Goal: Navigation & Orientation: Find specific page/section

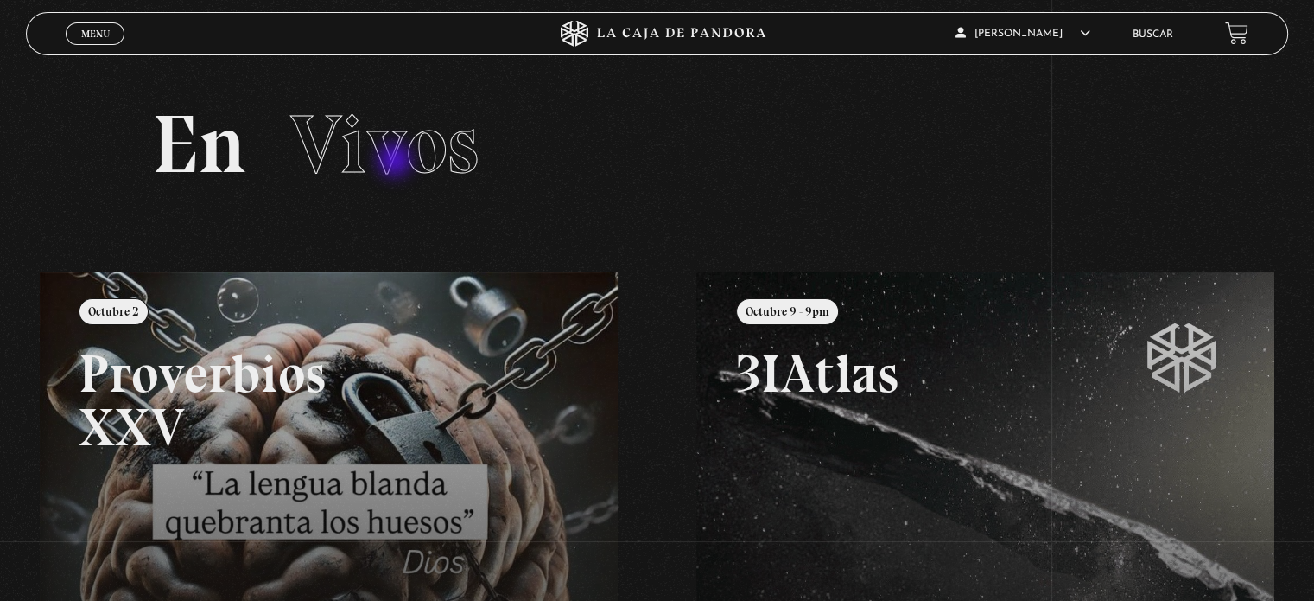
click at [397, 162] on span "Vivos" at bounding box center [384, 144] width 188 height 99
click at [232, 148] on h2 "En Vivos" at bounding box center [656, 145] width 1009 height 82
click at [364, 148] on span "Vivos" at bounding box center [384, 144] width 188 height 99
click at [98, 24] on link "Menu Cerrar" at bounding box center [95, 33] width 59 height 22
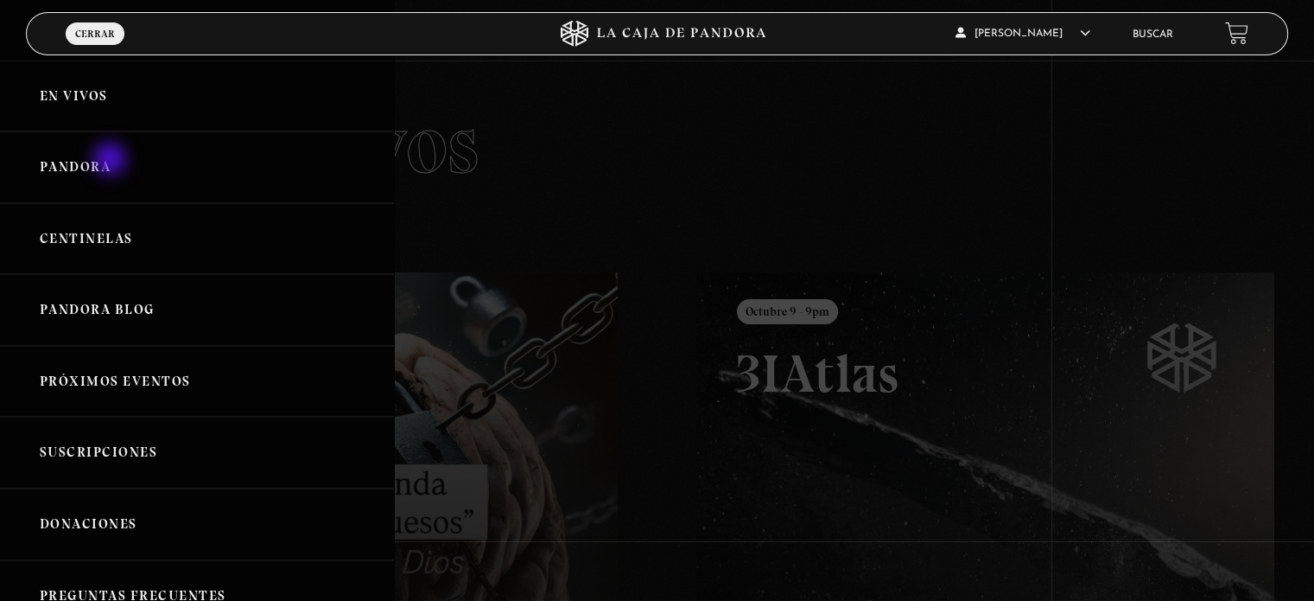
click at [111, 162] on link "Pandora" at bounding box center [197, 167] width 394 height 72
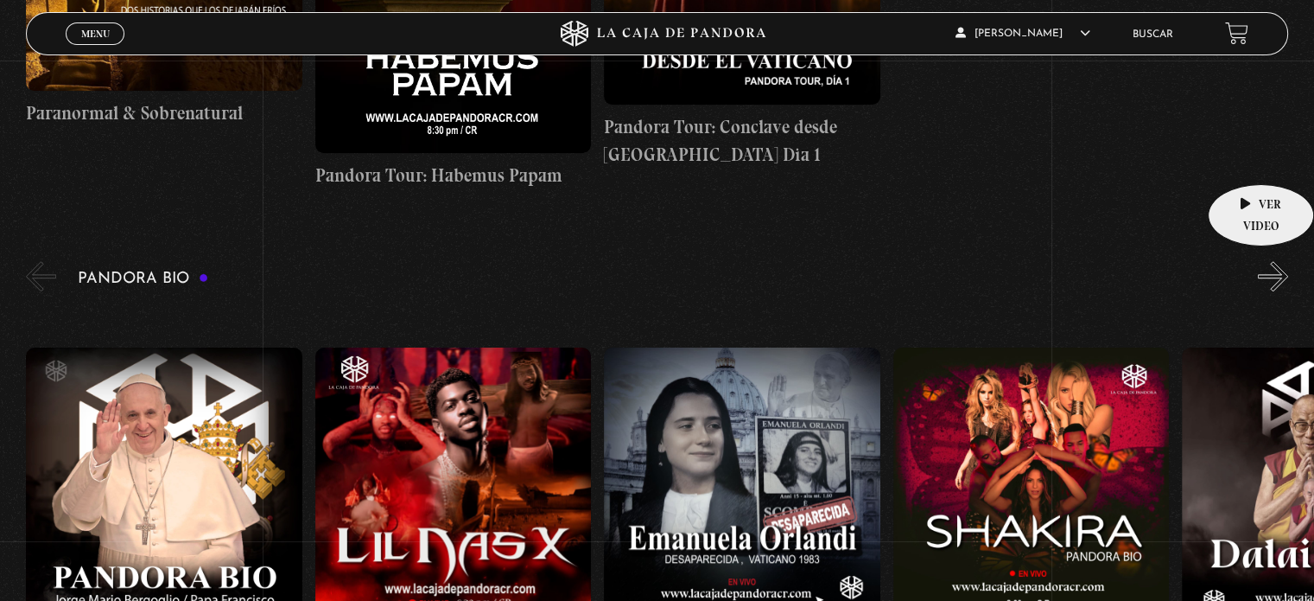
scroll to position [1612, 0]
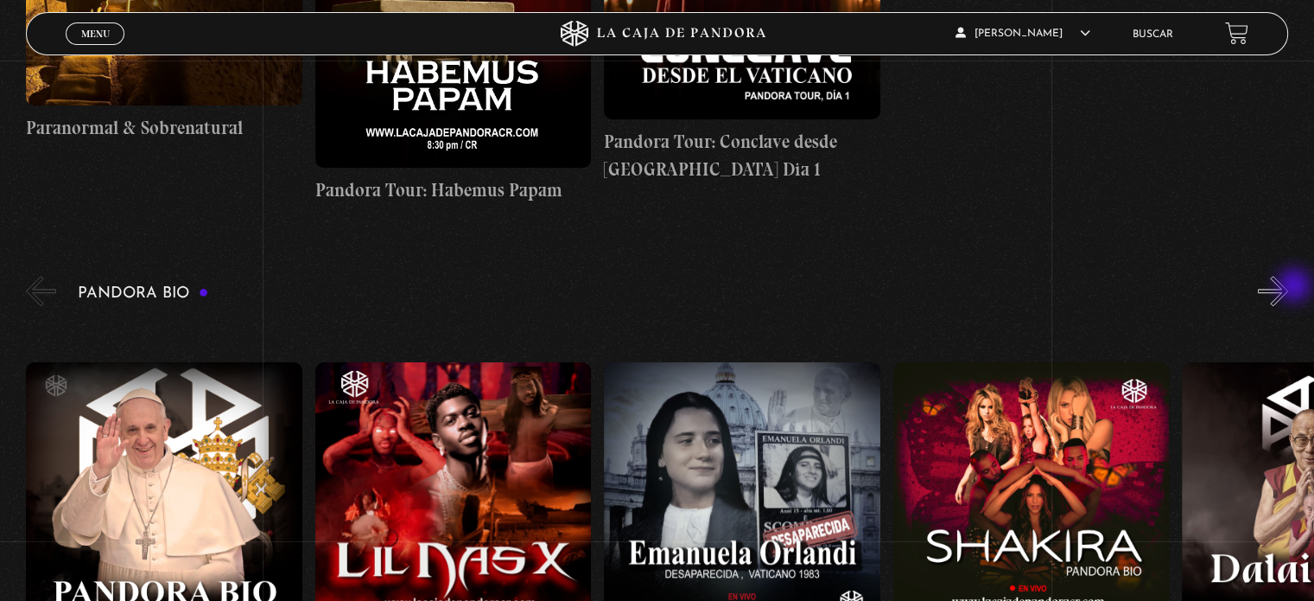
click at [1288, 287] on button "»" at bounding box center [1273, 291] width 30 height 30
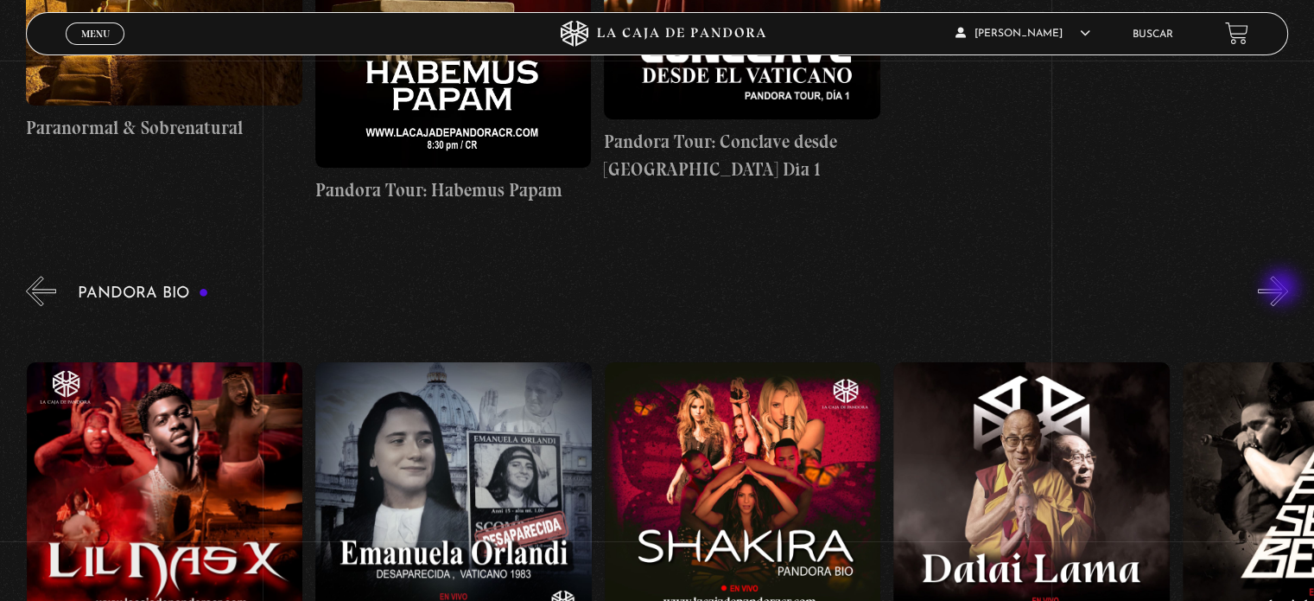
click at [1283, 289] on button "»" at bounding box center [1273, 291] width 30 height 30
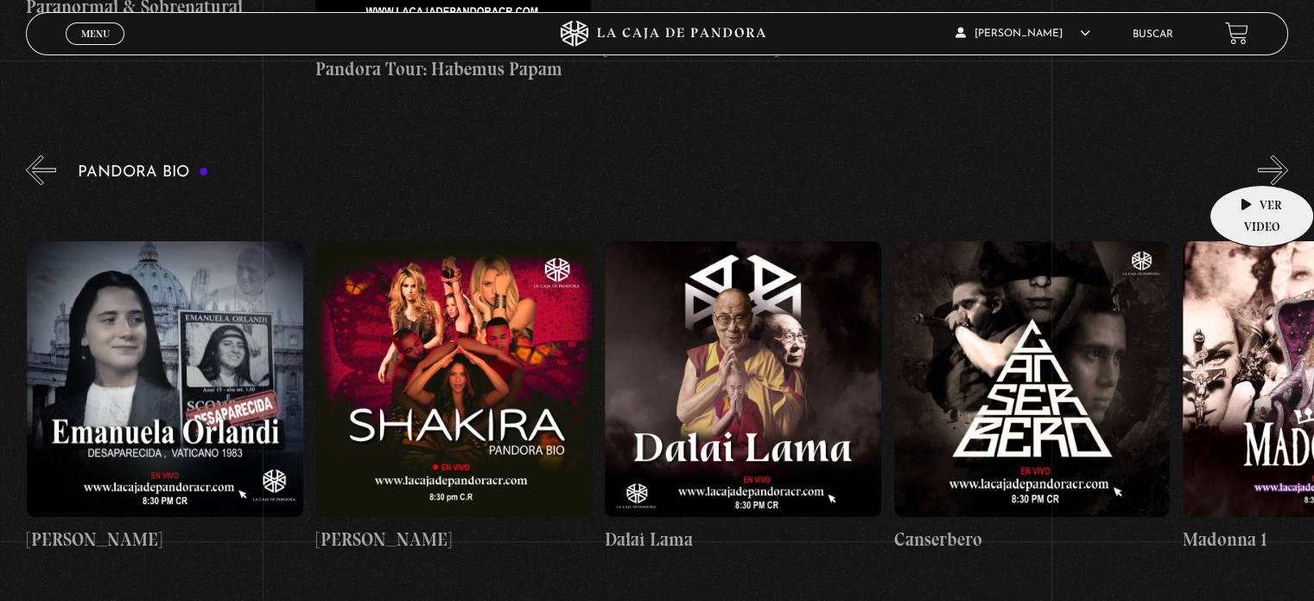
scroll to position [1728, 0]
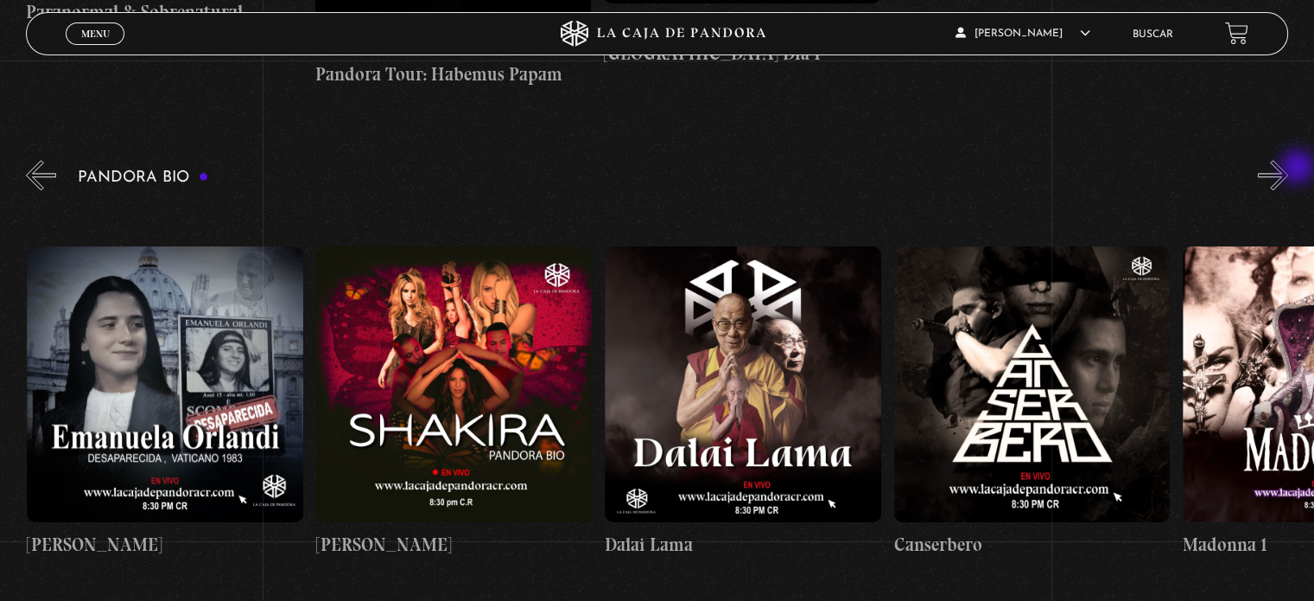
click at [1288, 169] on button "»" at bounding box center [1273, 175] width 30 height 30
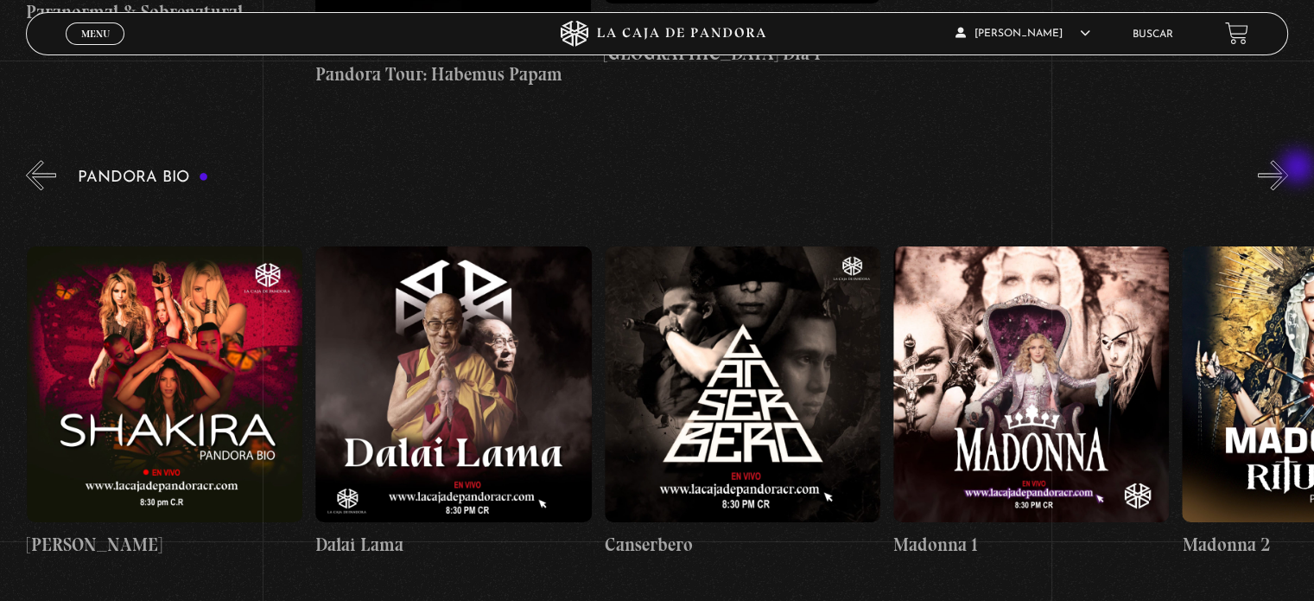
click at [1288, 171] on button "»" at bounding box center [1273, 175] width 30 height 30
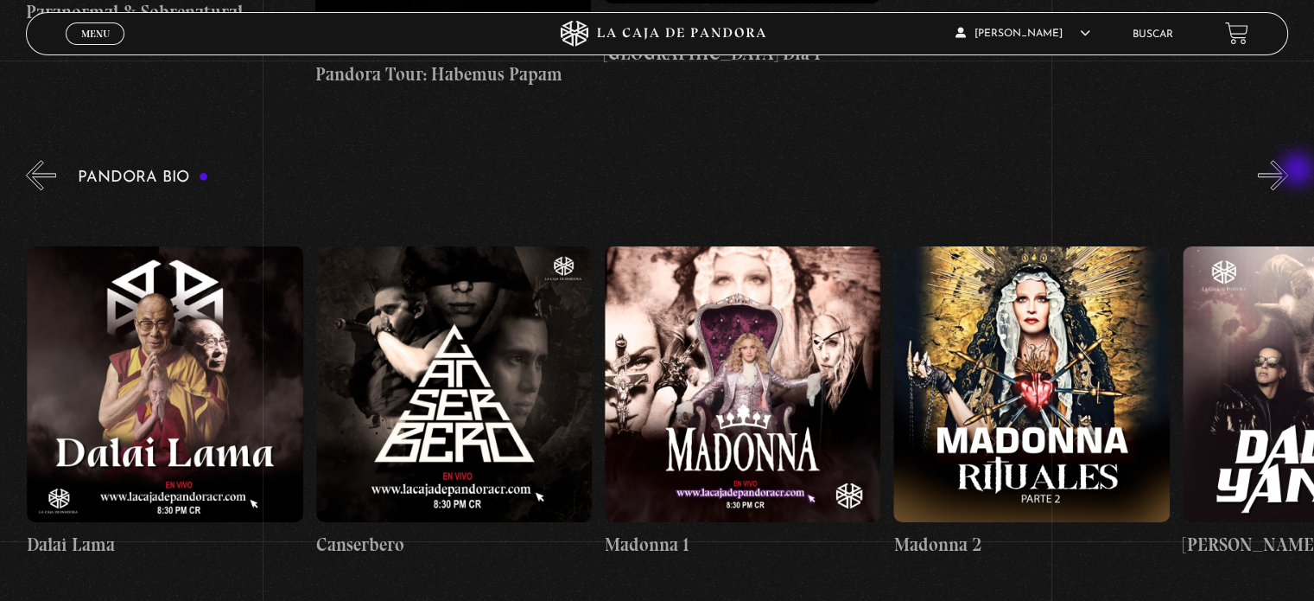
click at [1288, 171] on button "»" at bounding box center [1273, 175] width 30 height 30
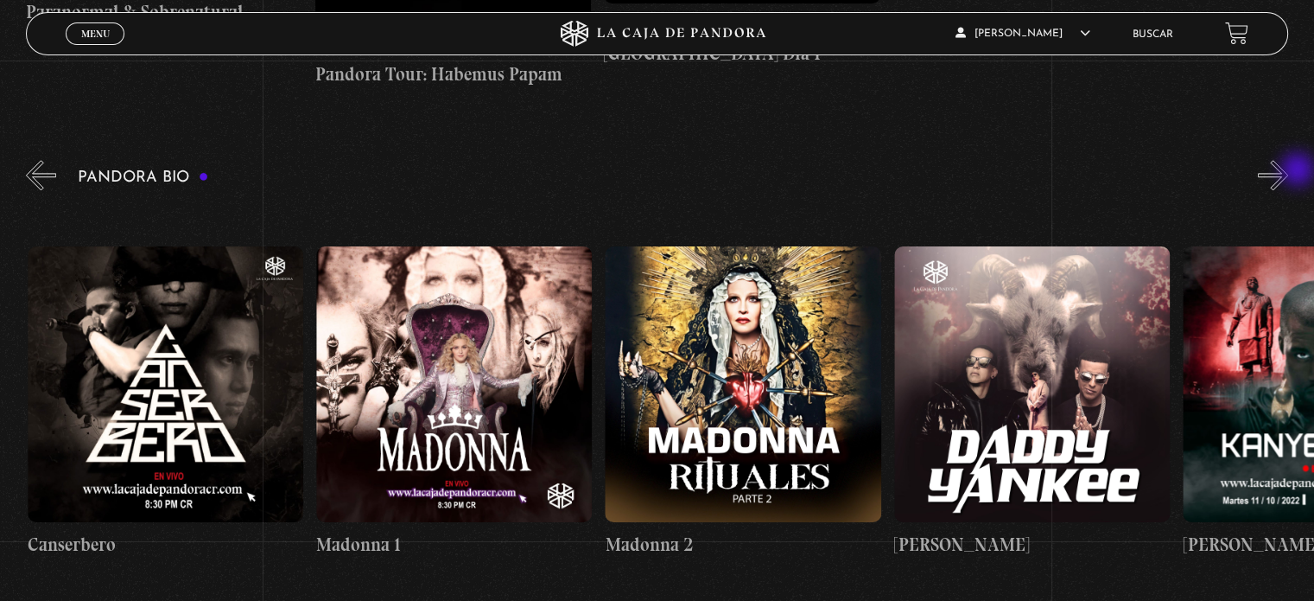
scroll to position [0, 1445]
click at [1288, 171] on button "»" at bounding box center [1273, 175] width 30 height 30
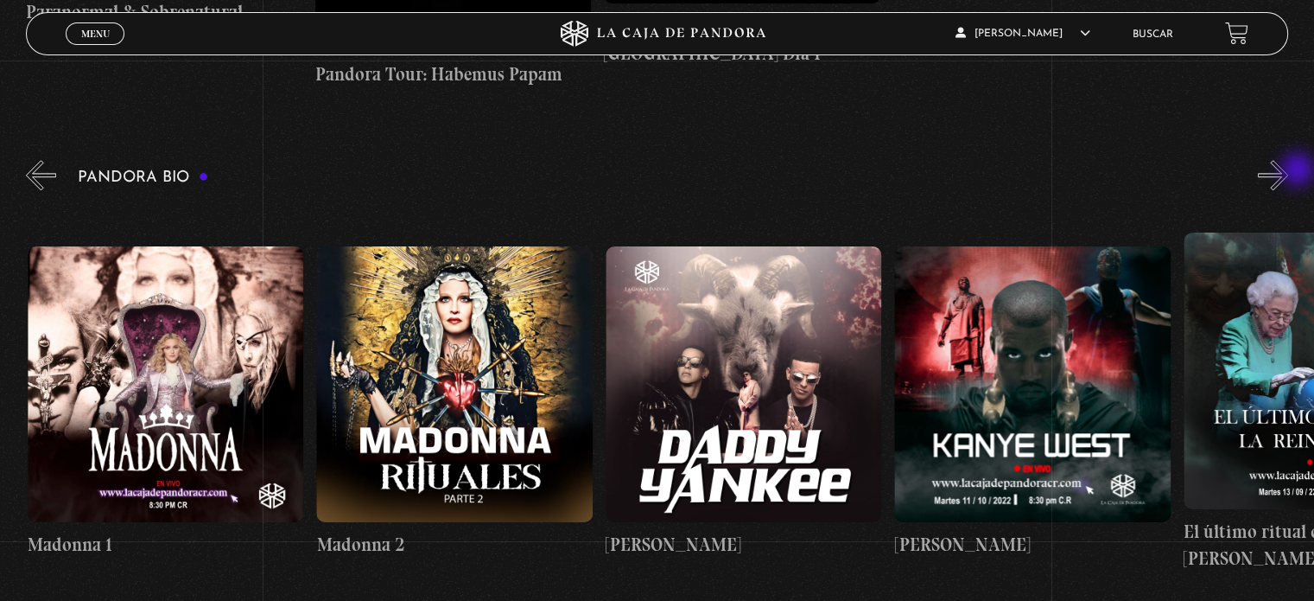
click at [1288, 171] on button "»" at bounding box center [1273, 175] width 30 height 30
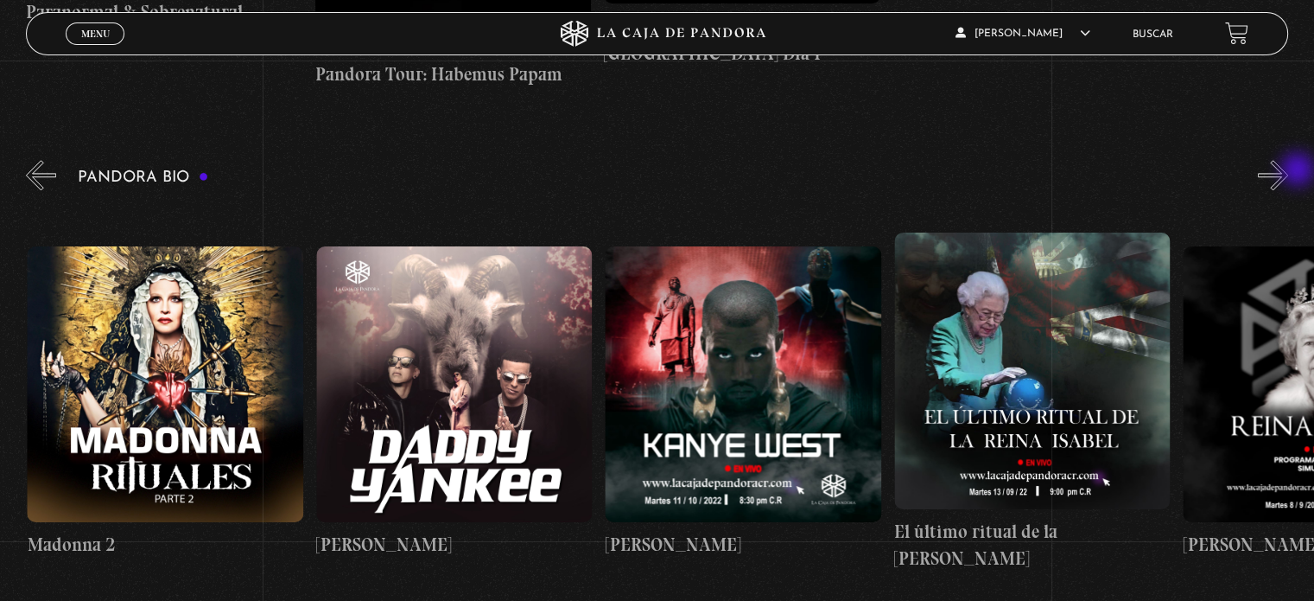
click at [1288, 171] on button "»" at bounding box center [1273, 175] width 30 height 30
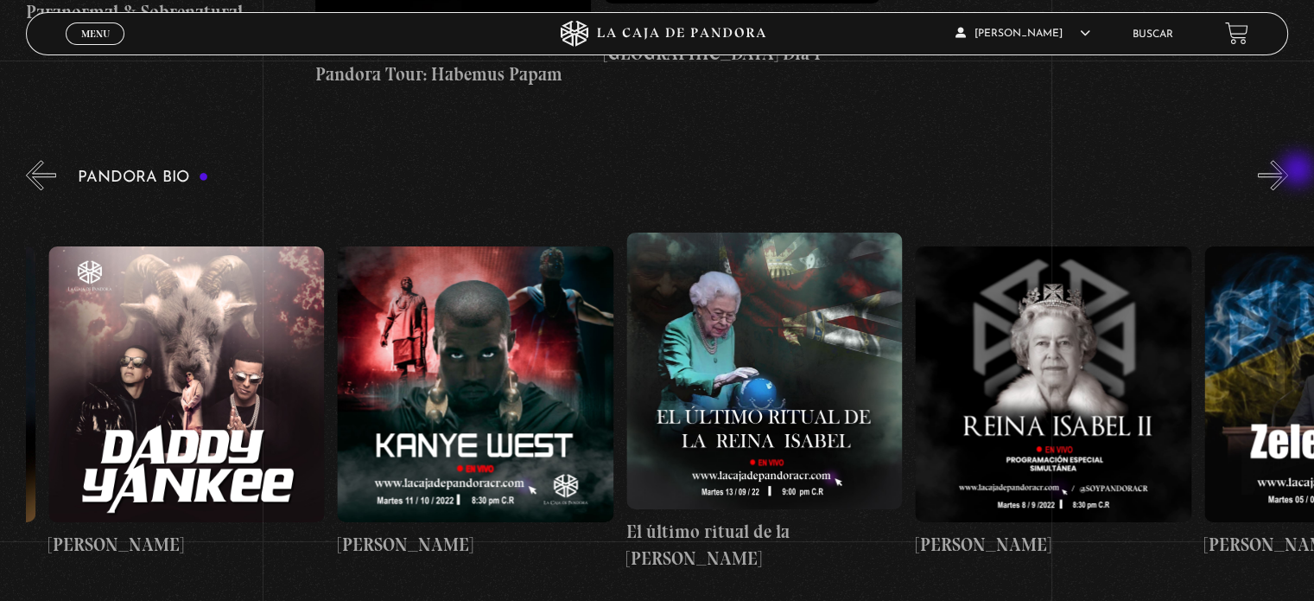
click at [1288, 171] on button "»" at bounding box center [1273, 175] width 30 height 30
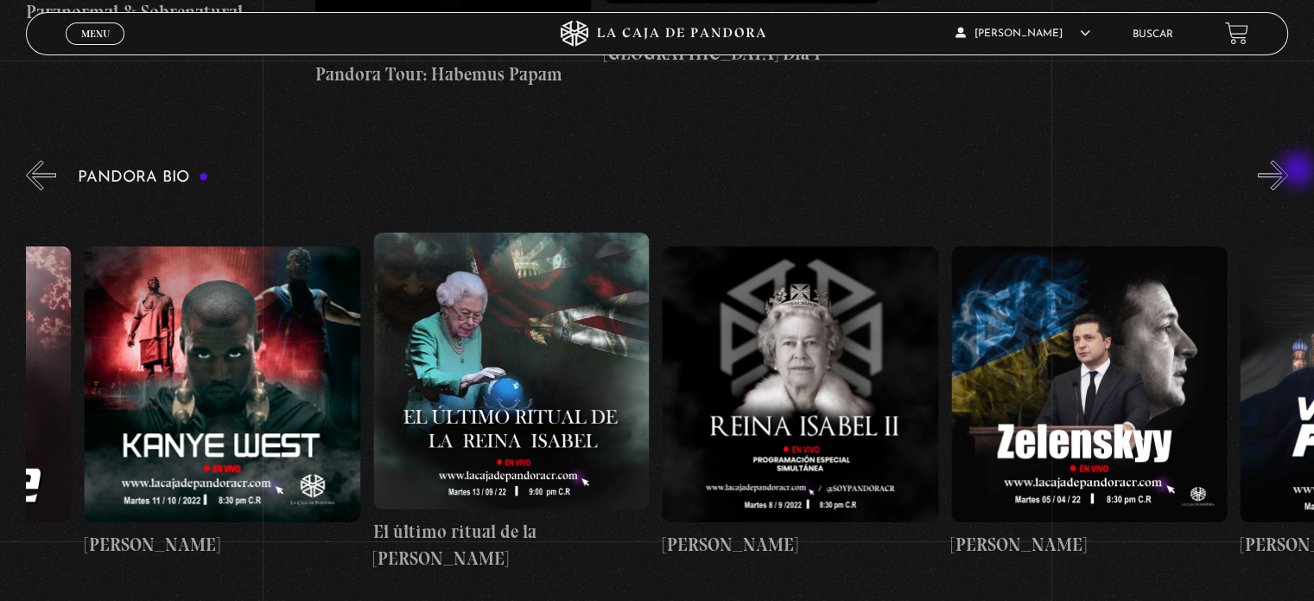
click at [1288, 171] on button "»" at bounding box center [1273, 175] width 30 height 30
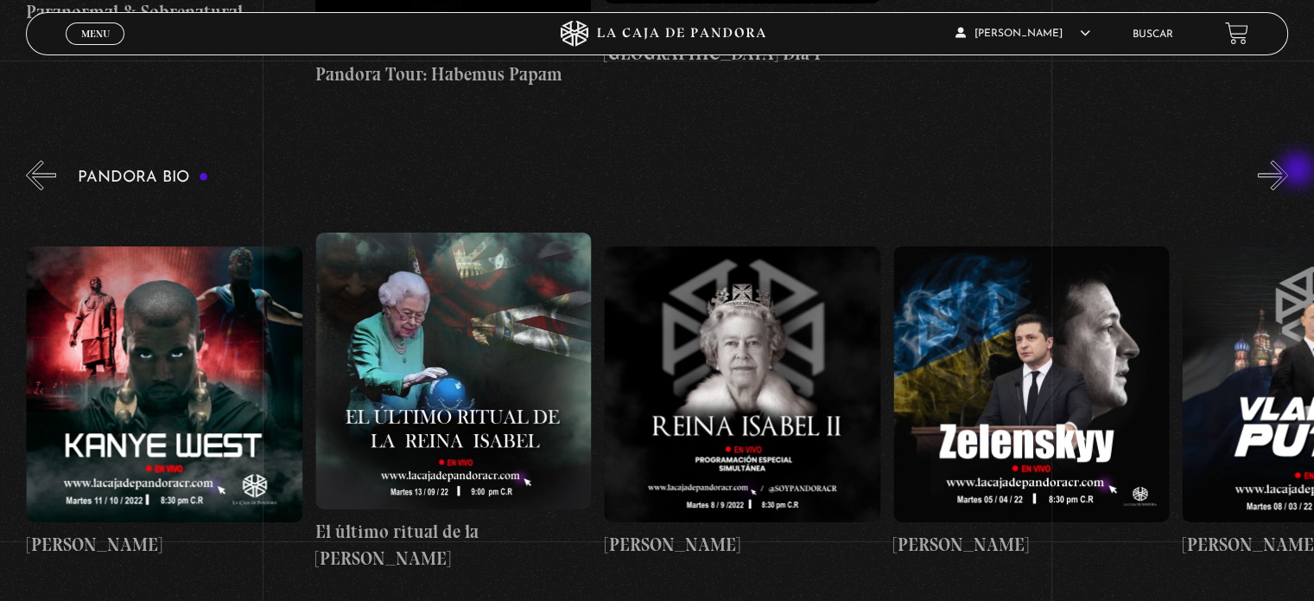
click at [1288, 171] on button "»" at bounding box center [1273, 175] width 30 height 30
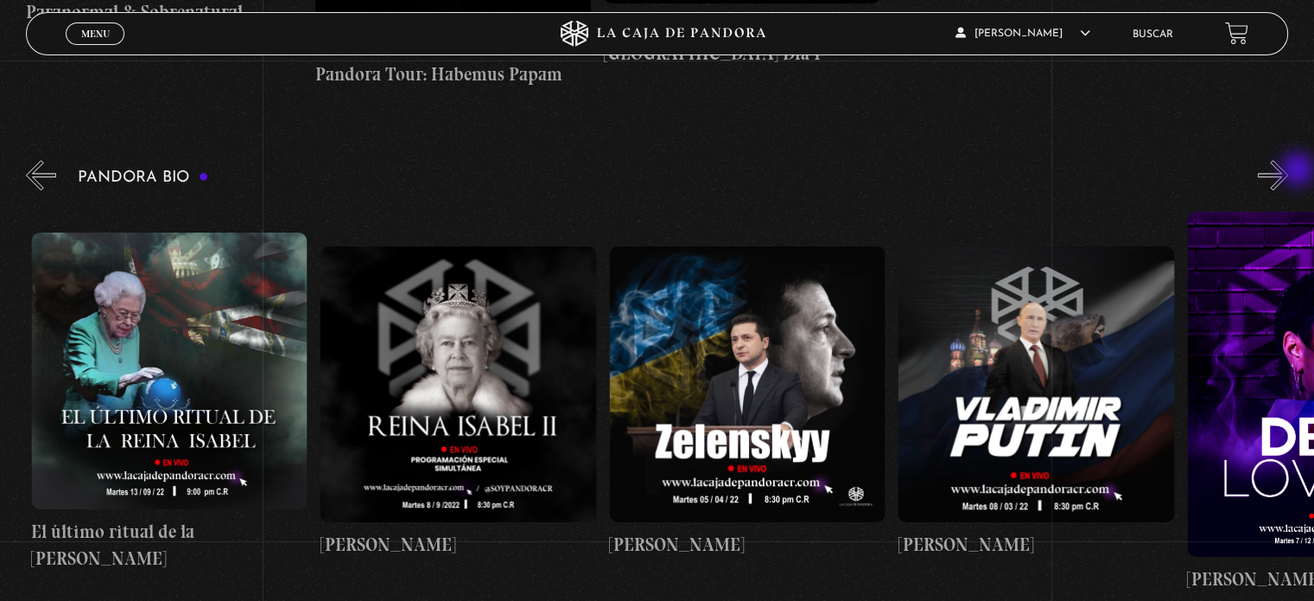
click at [1288, 171] on button "»" at bounding box center [1273, 175] width 30 height 30
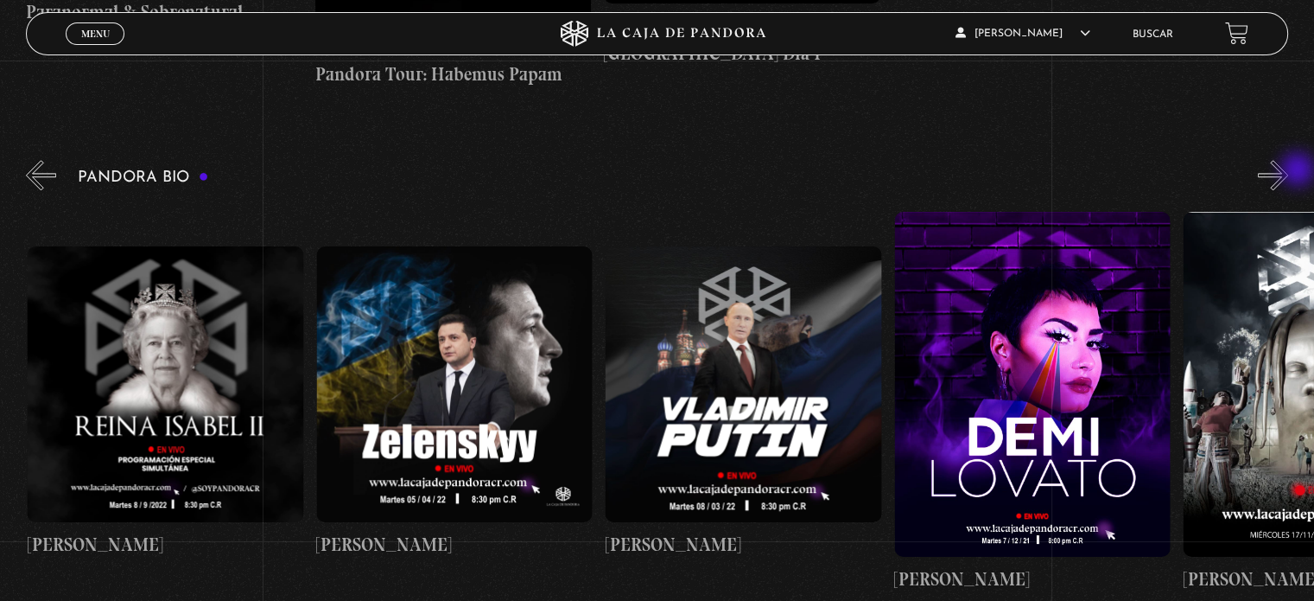
click at [1288, 171] on button "»" at bounding box center [1273, 175] width 30 height 30
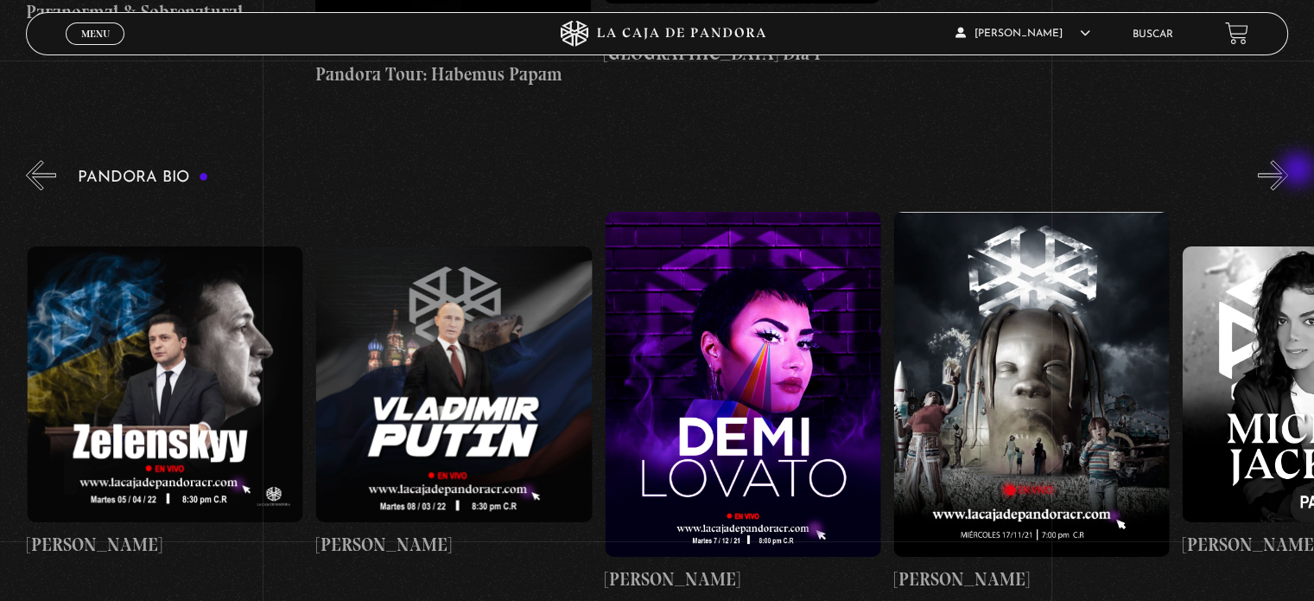
click at [1288, 171] on button "»" at bounding box center [1273, 175] width 30 height 30
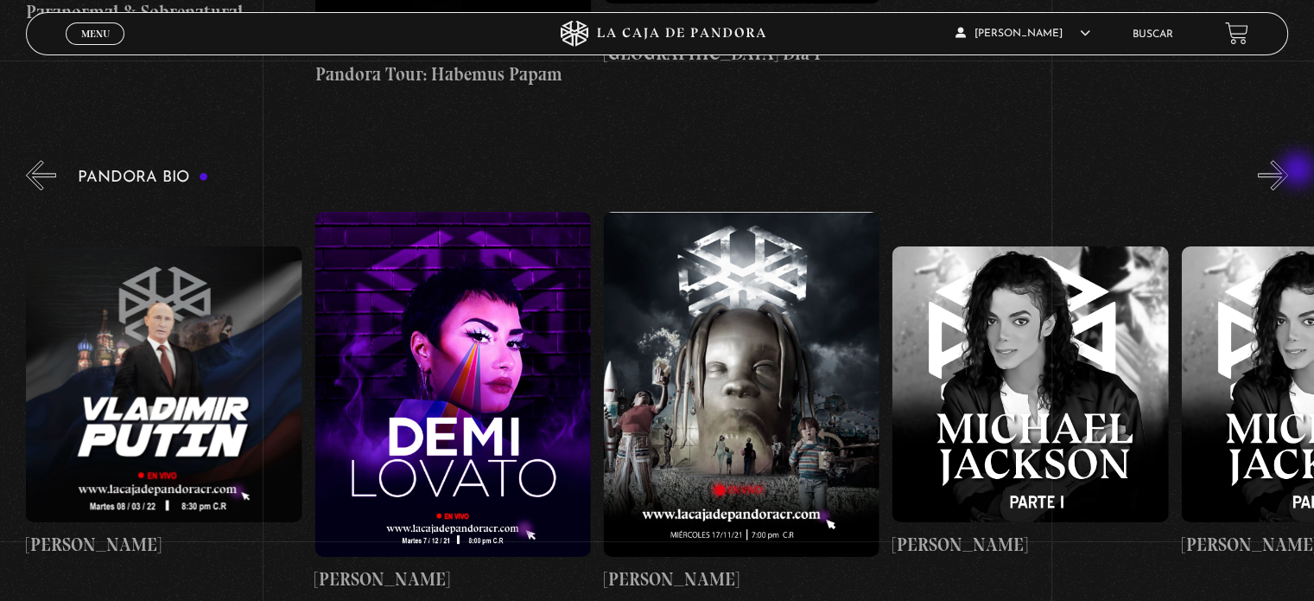
click at [1288, 171] on button "»" at bounding box center [1273, 175] width 30 height 30
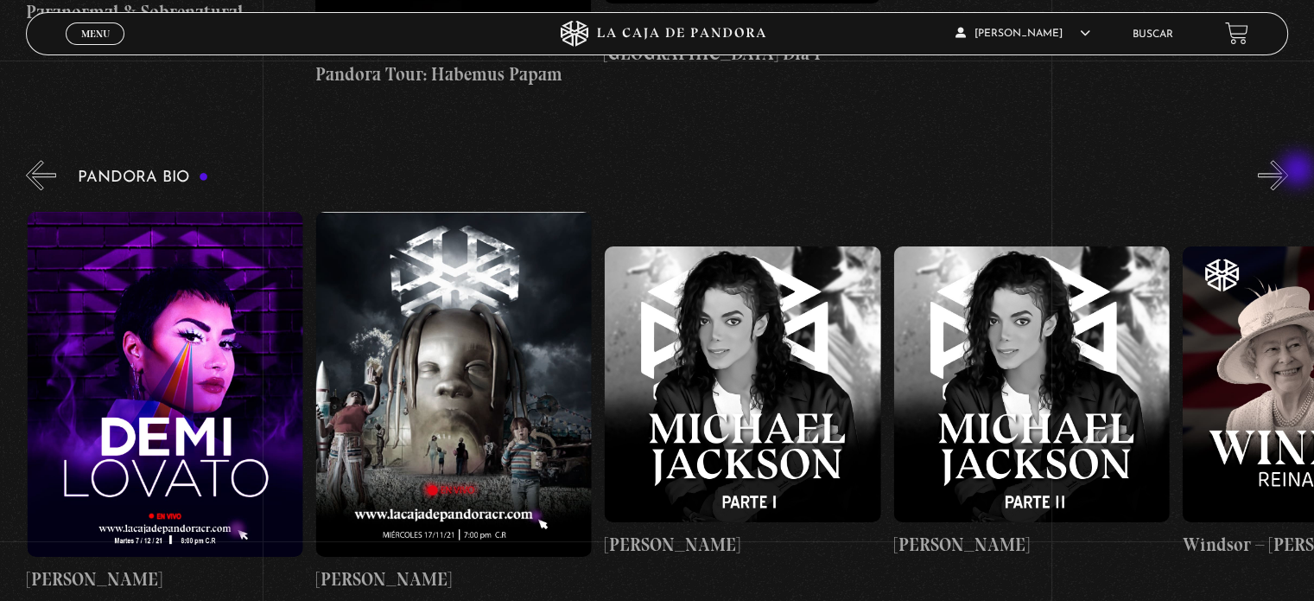
click at [1288, 172] on button "»" at bounding box center [1273, 175] width 30 height 30
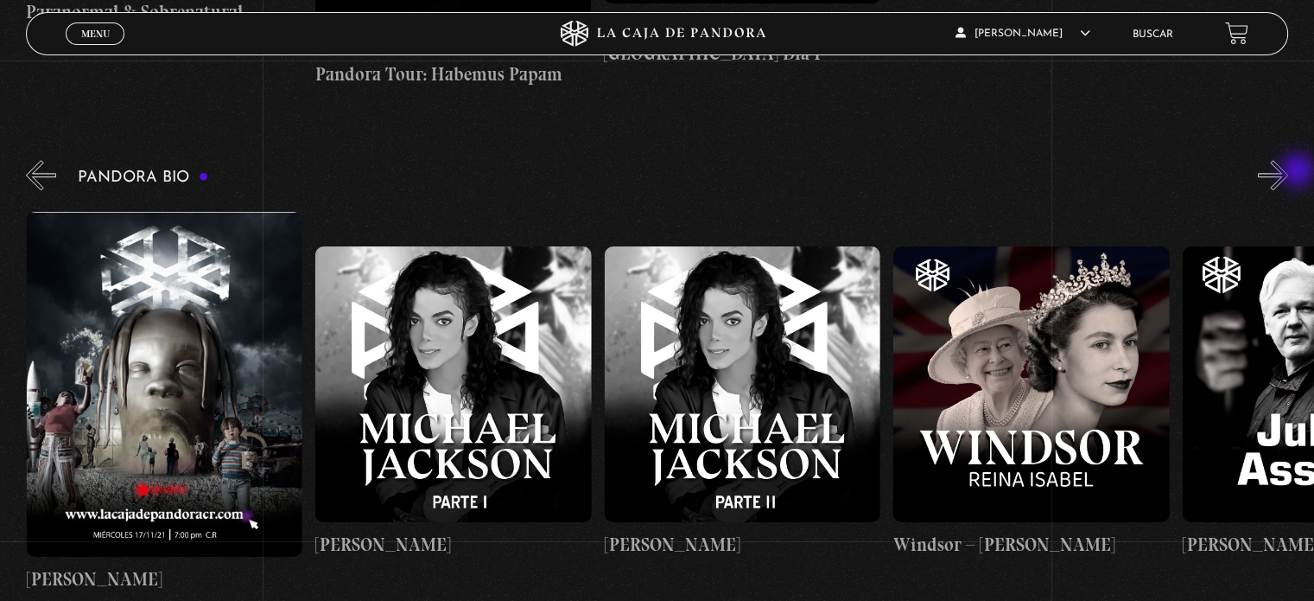
click at [1288, 172] on button "»" at bounding box center [1273, 175] width 30 height 30
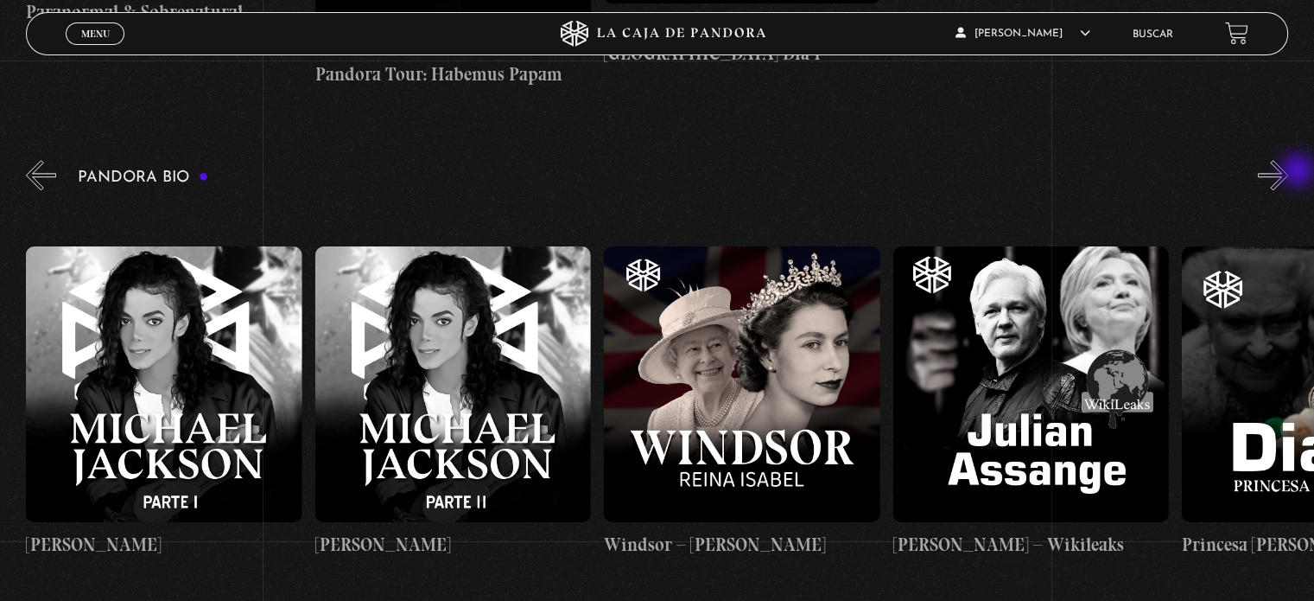
click at [1288, 172] on button "»" at bounding box center [1273, 175] width 30 height 30
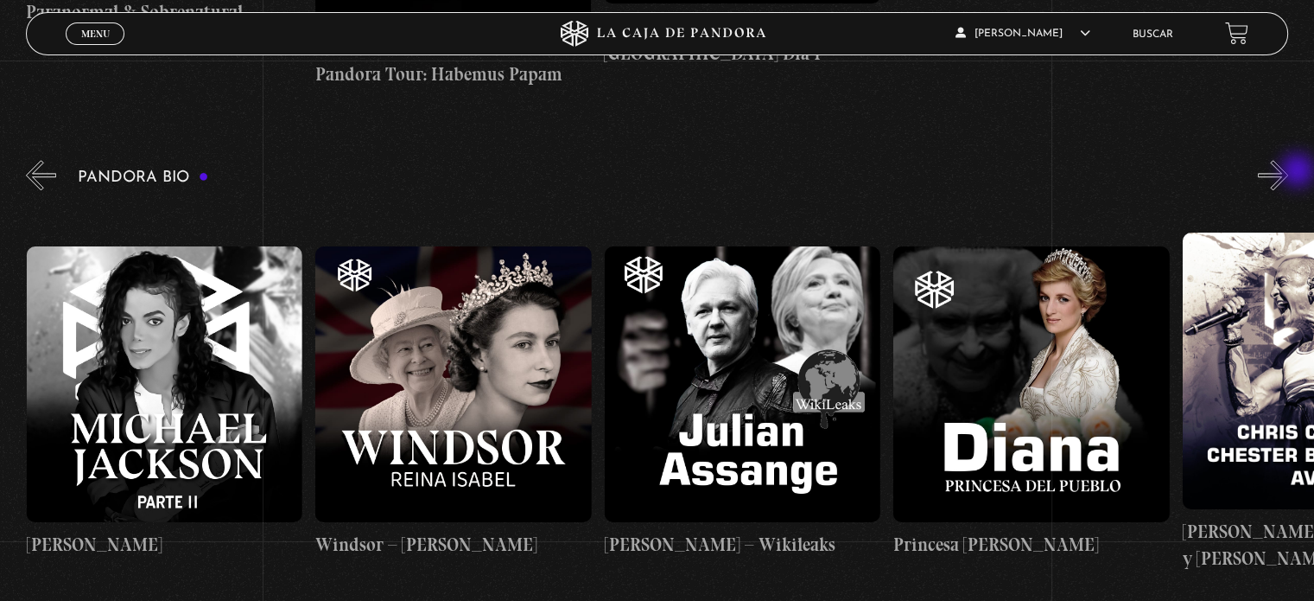
click at [1288, 172] on button "»" at bounding box center [1273, 175] width 30 height 30
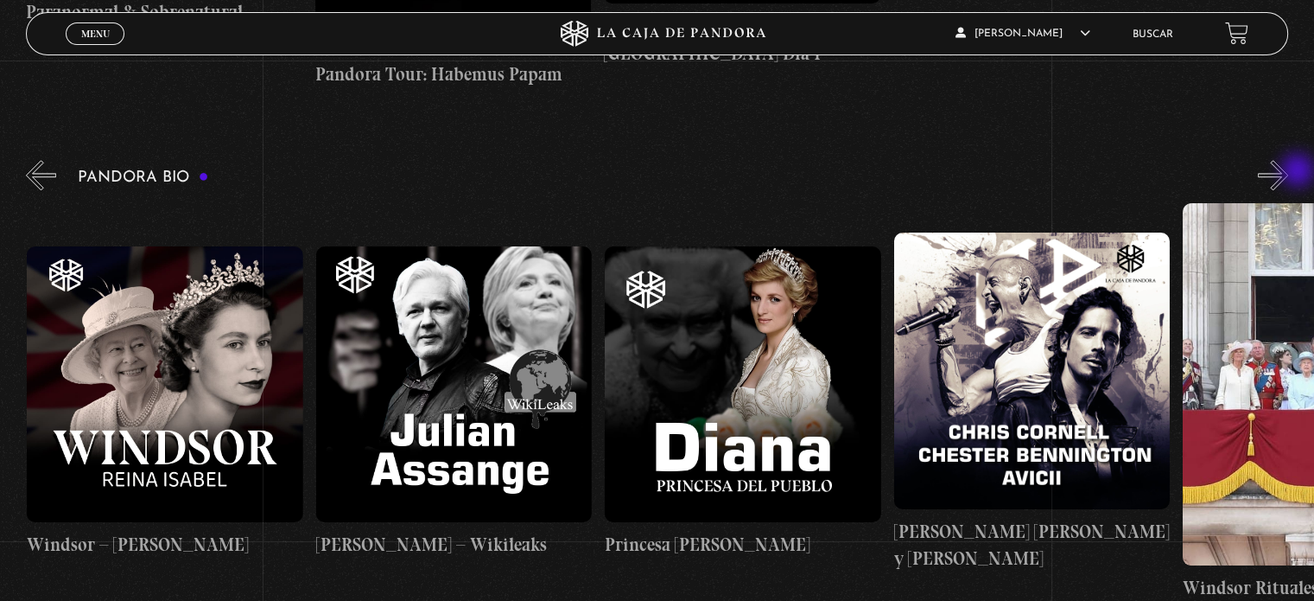
scroll to position [0, 5202]
click at [1288, 172] on button "»" at bounding box center [1273, 175] width 30 height 30
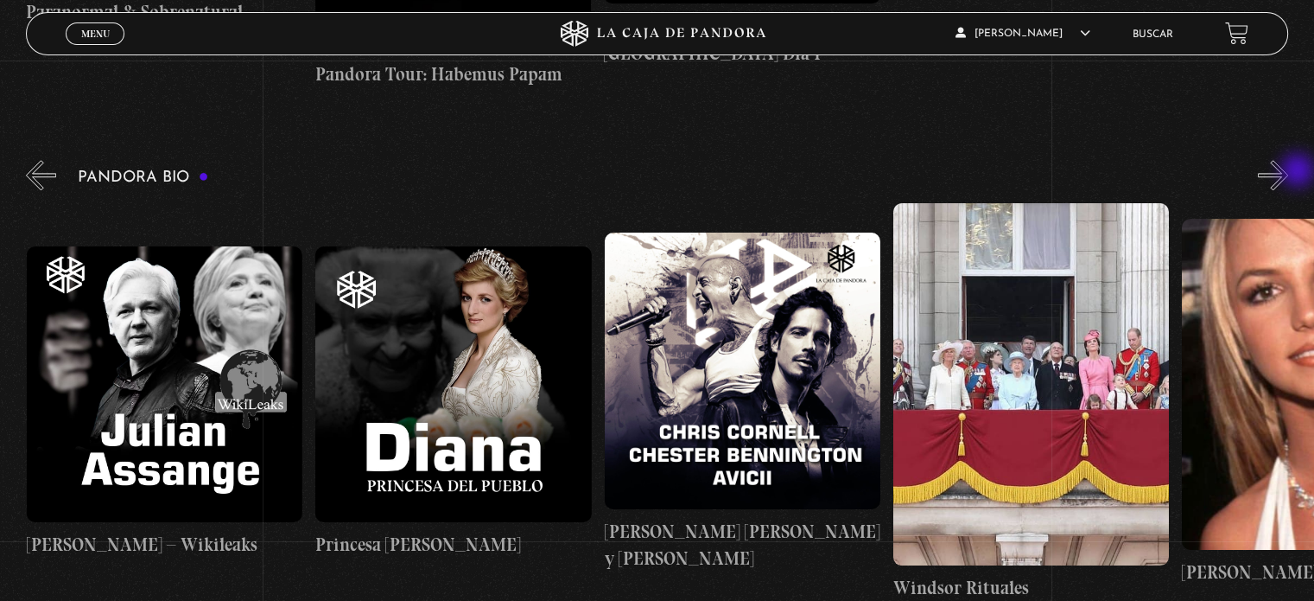
click at [1288, 172] on button "»" at bounding box center [1273, 175] width 30 height 30
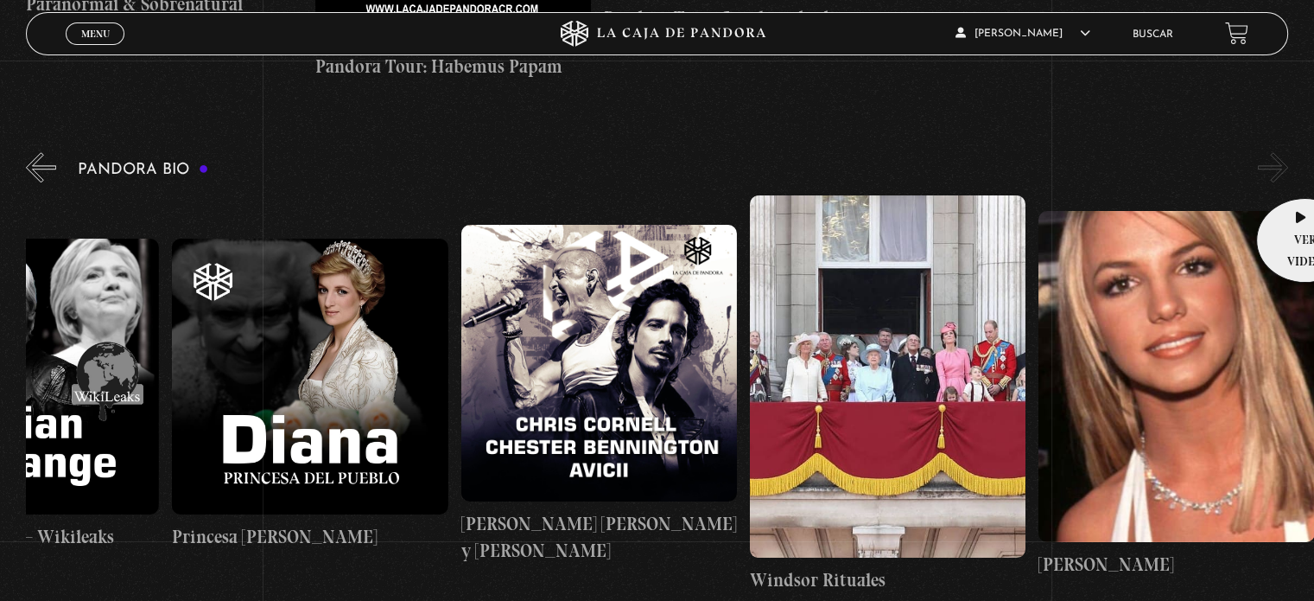
scroll to position [1728, 0]
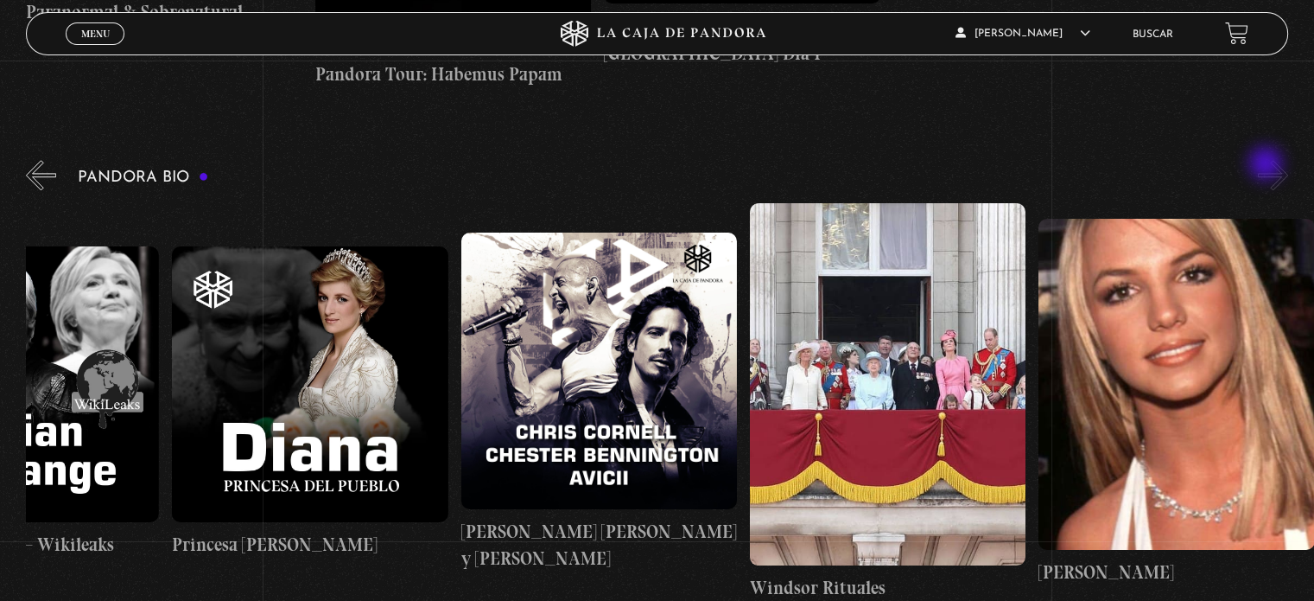
click at [1268, 165] on div "Pandora Bio Shakira" at bounding box center [670, 378] width 1288 height 444
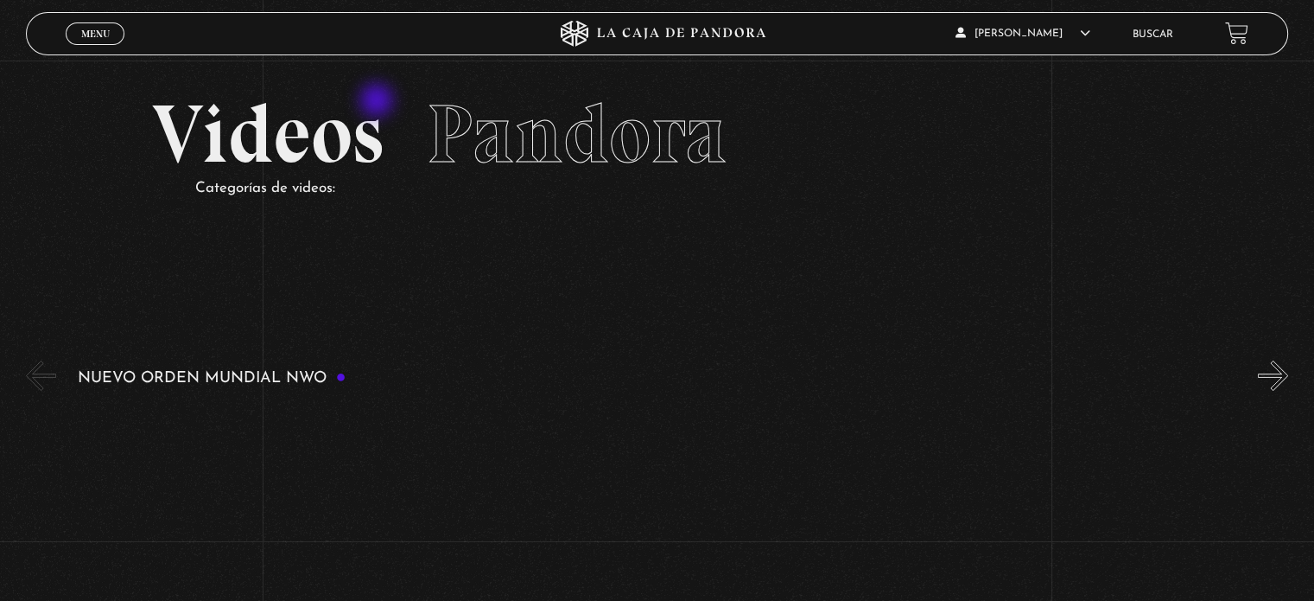
scroll to position [0, 0]
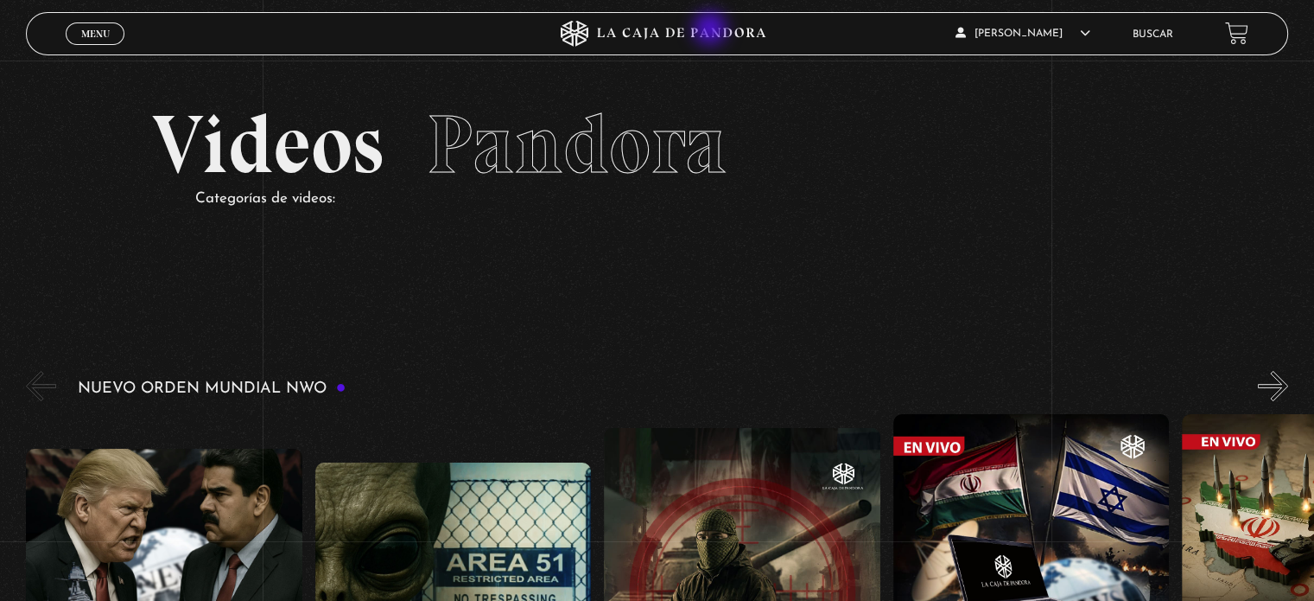
click at [712, 30] on icon at bounding box center [657, 34] width 394 height 26
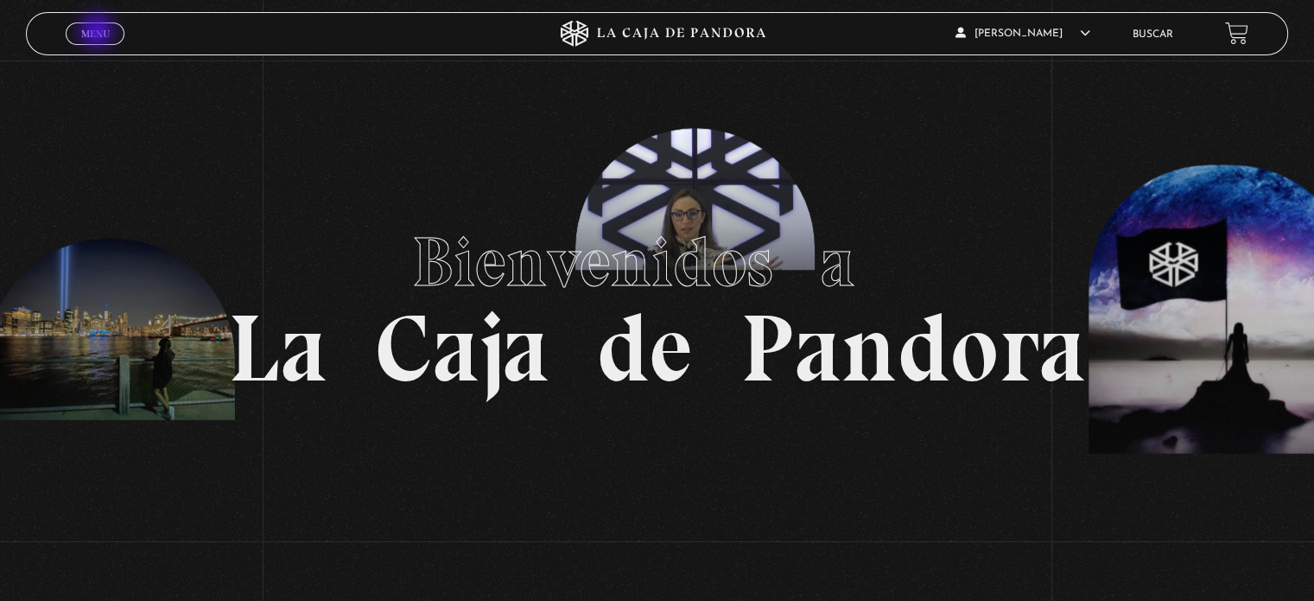
click at [99, 33] on span "Menu" at bounding box center [95, 34] width 29 height 10
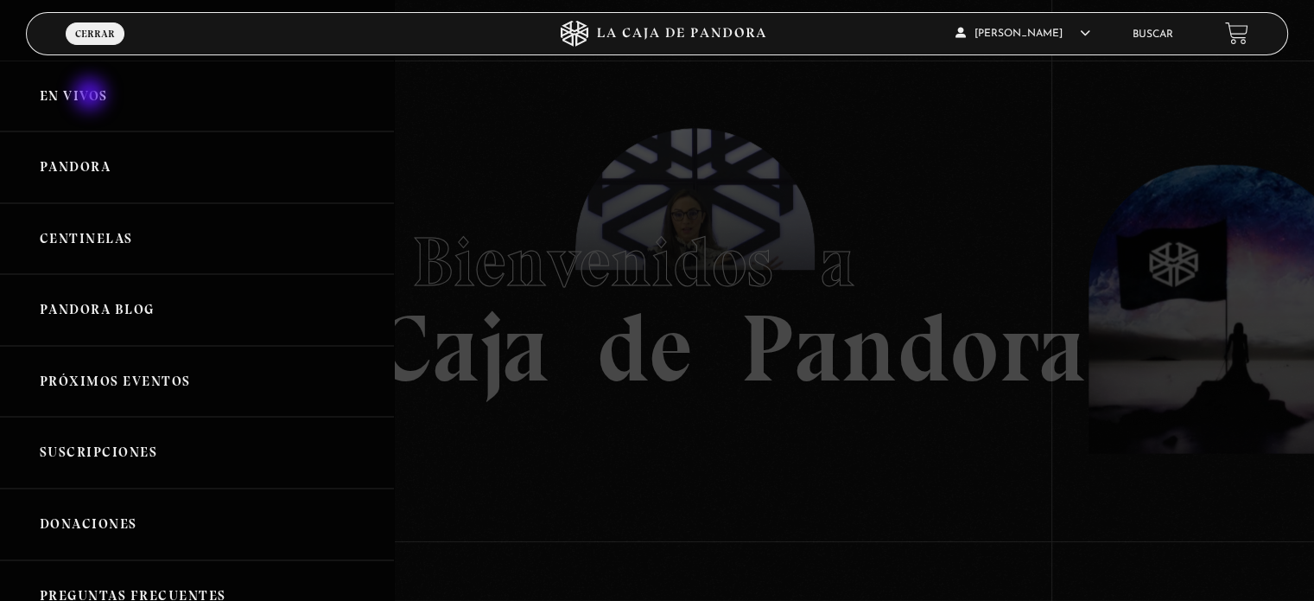
click at [92, 96] on link "En vivos" at bounding box center [197, 96] width 394 height 72
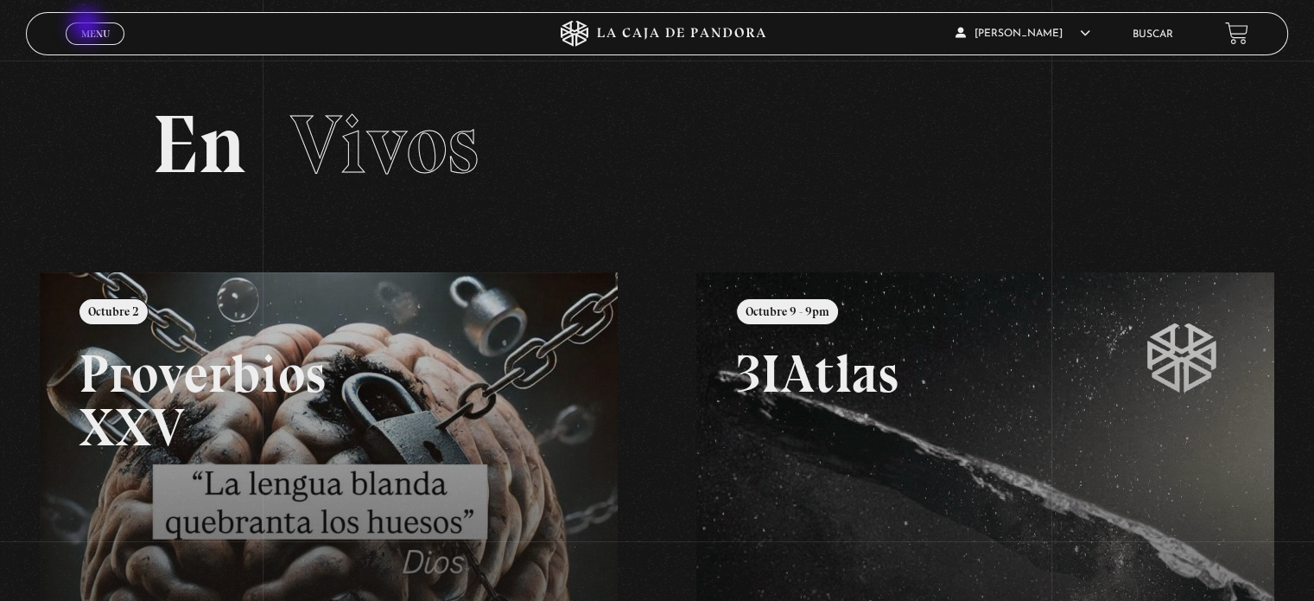
click at [88, 29] on span "Menu" at bounding box center [95, 34] width 29 height 10
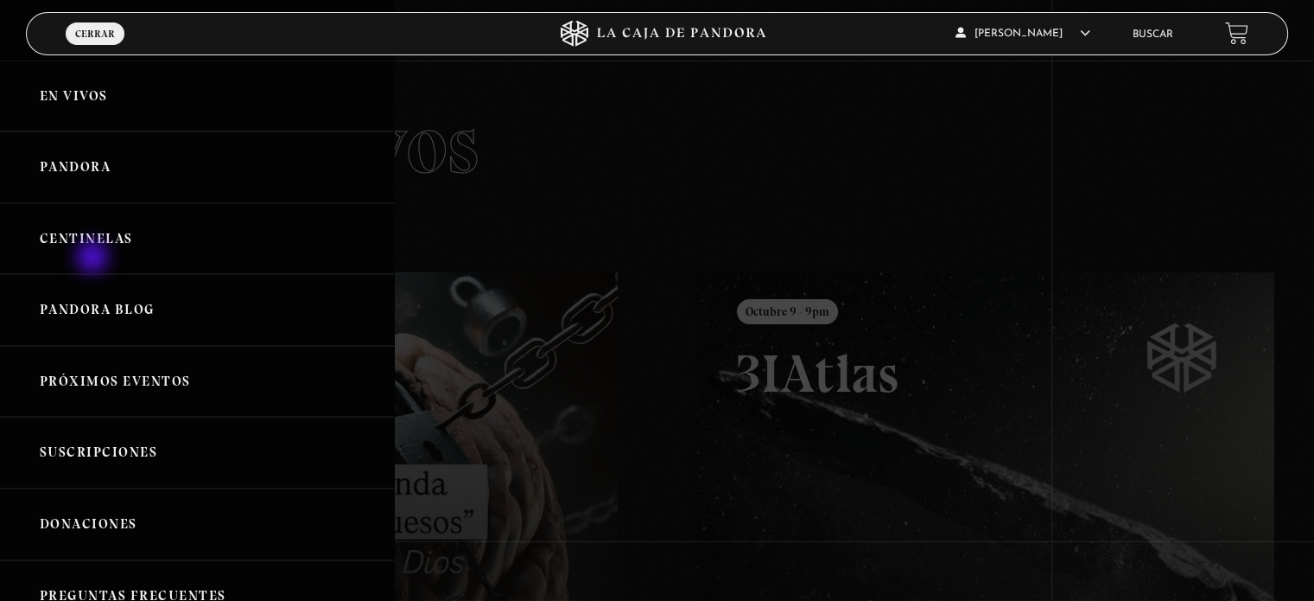
click at [94, 258] on link "Centinelas" at bounding box center [197, 239] width 394 height 72
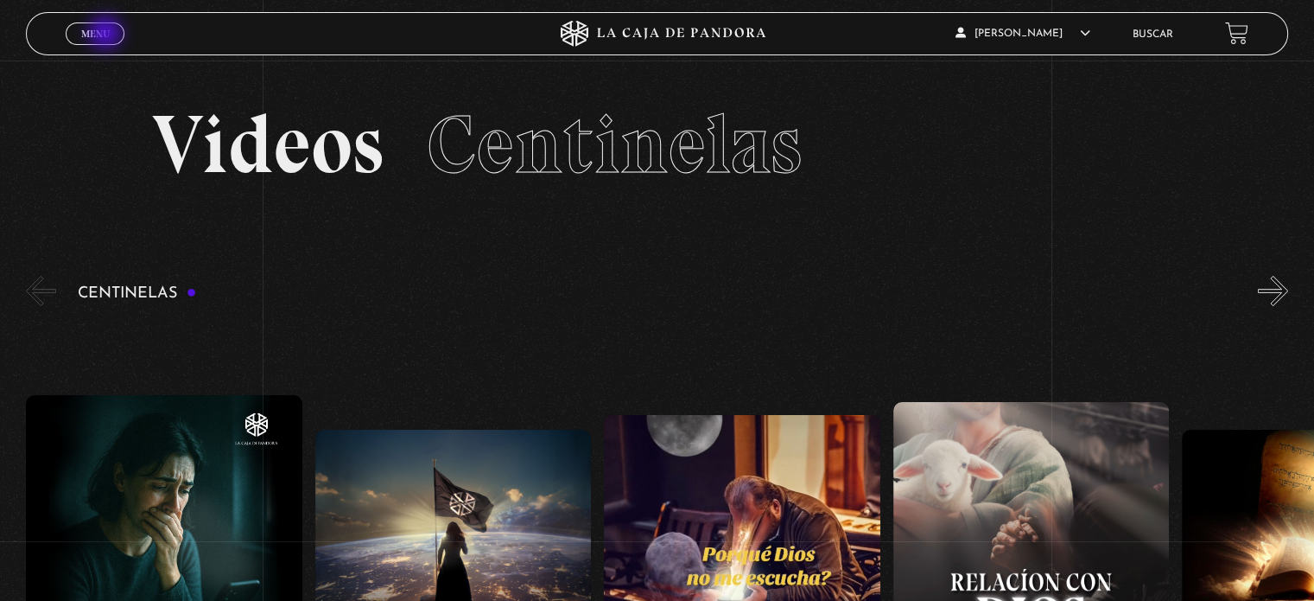
click at [107, 35] on span "Menu" at bounding box center [95, 34] width 29 height 10
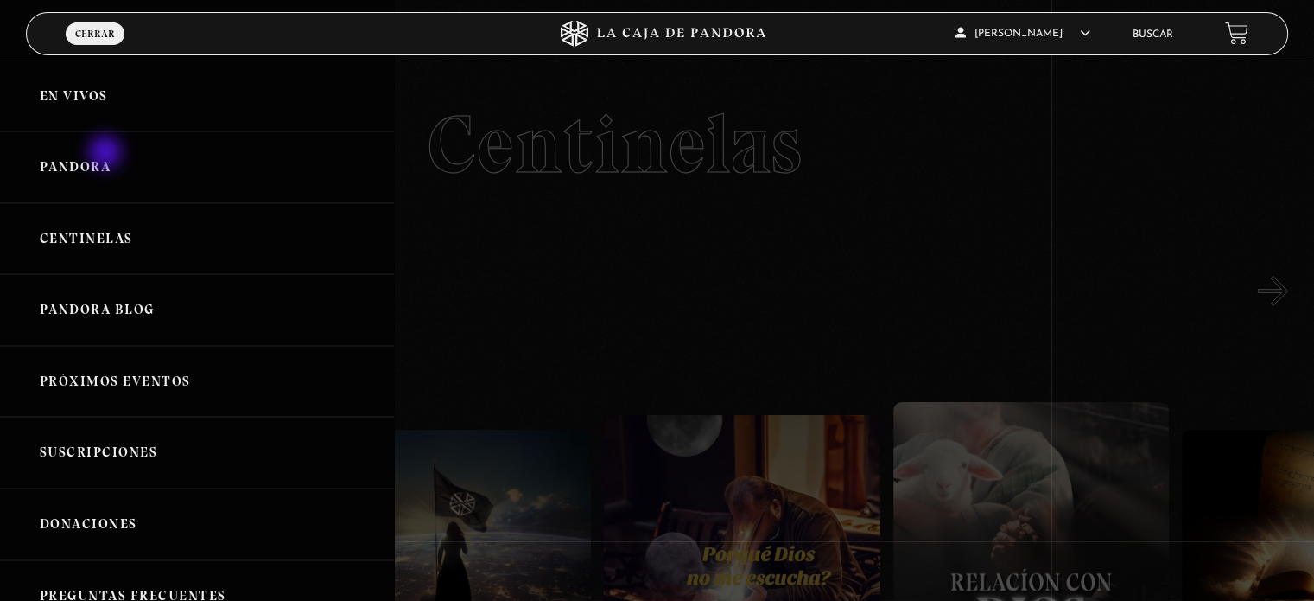
click at [107, 154] on link "Pandora" at bounding box center [197, 167] width 394 height 72
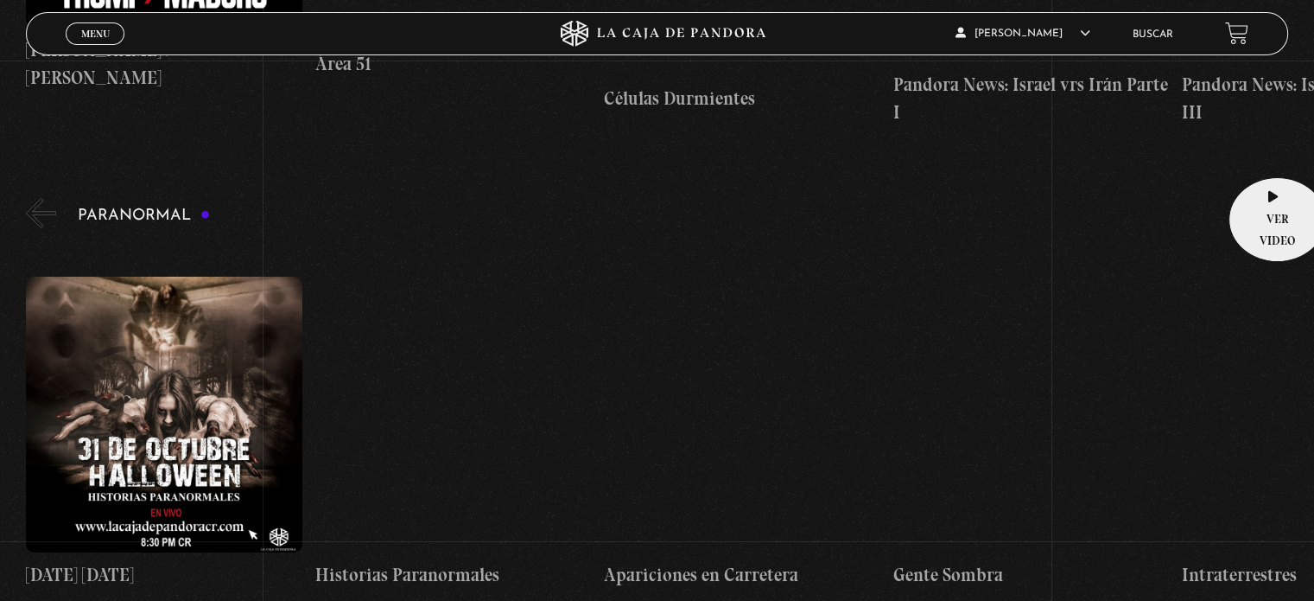
scroll to position [691, 0]
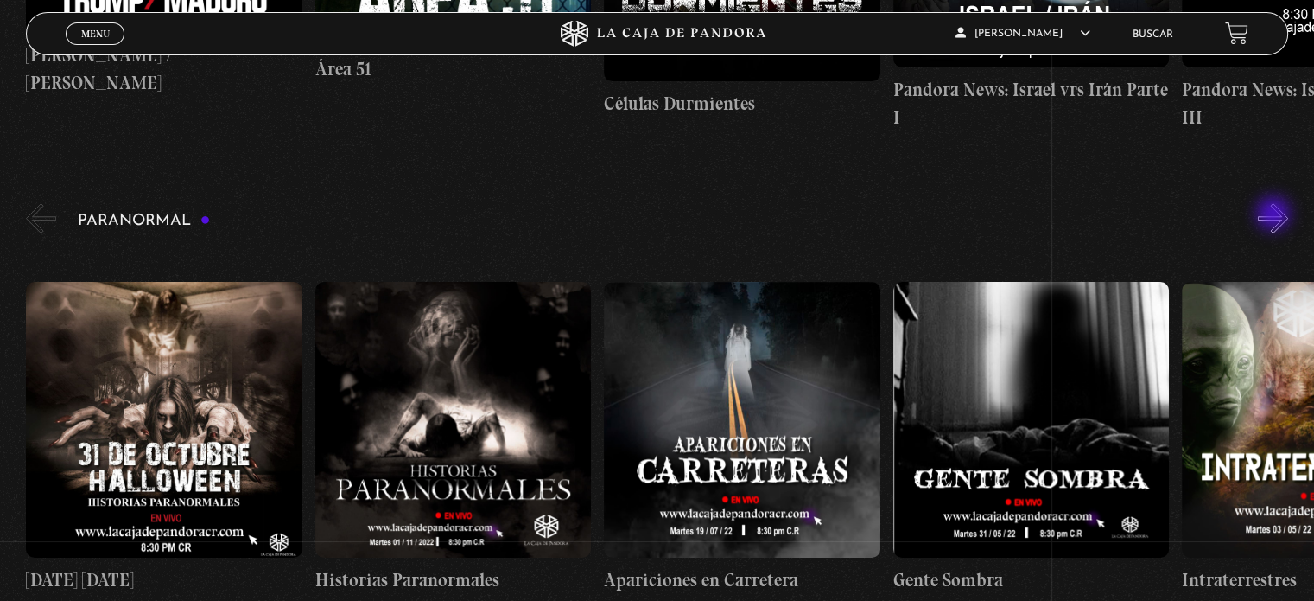
click at [1275, 215] on button "»" at bounding box center [1273, 218] width 30 height 30
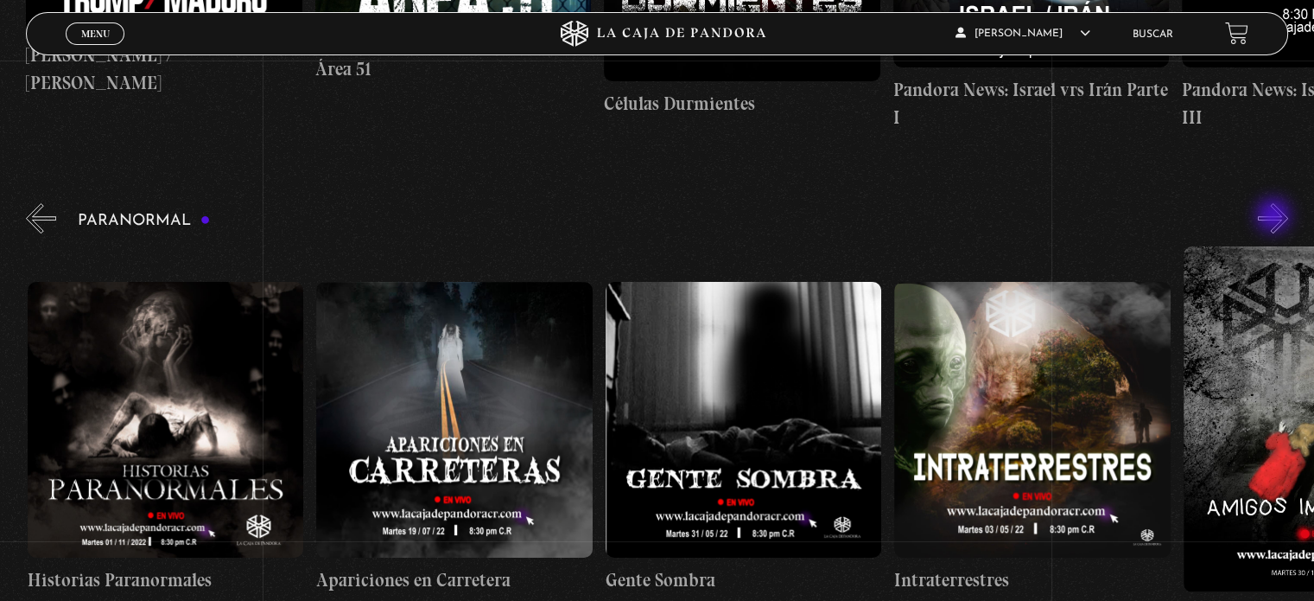
click at [1275, 217] on button "»" at bounding box center [1273, 218] width 30 height 30
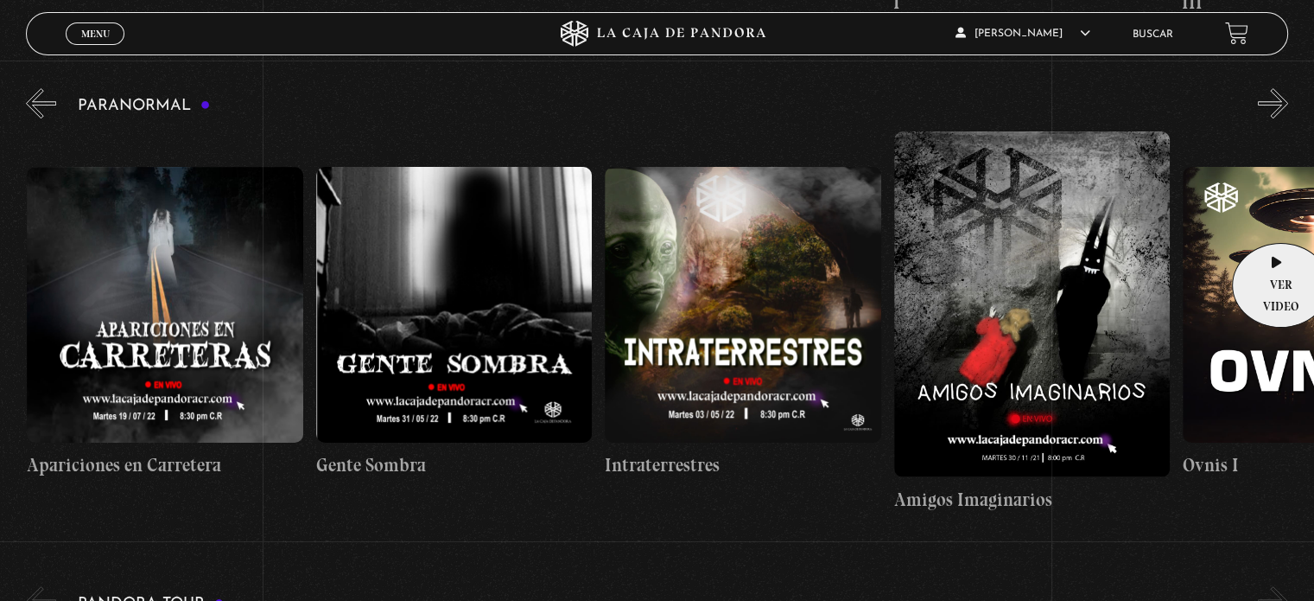
scroll to position [0, 577]
click at [1278, 110] on button "»" at bounding box center [1273, 103] width 30 height 30
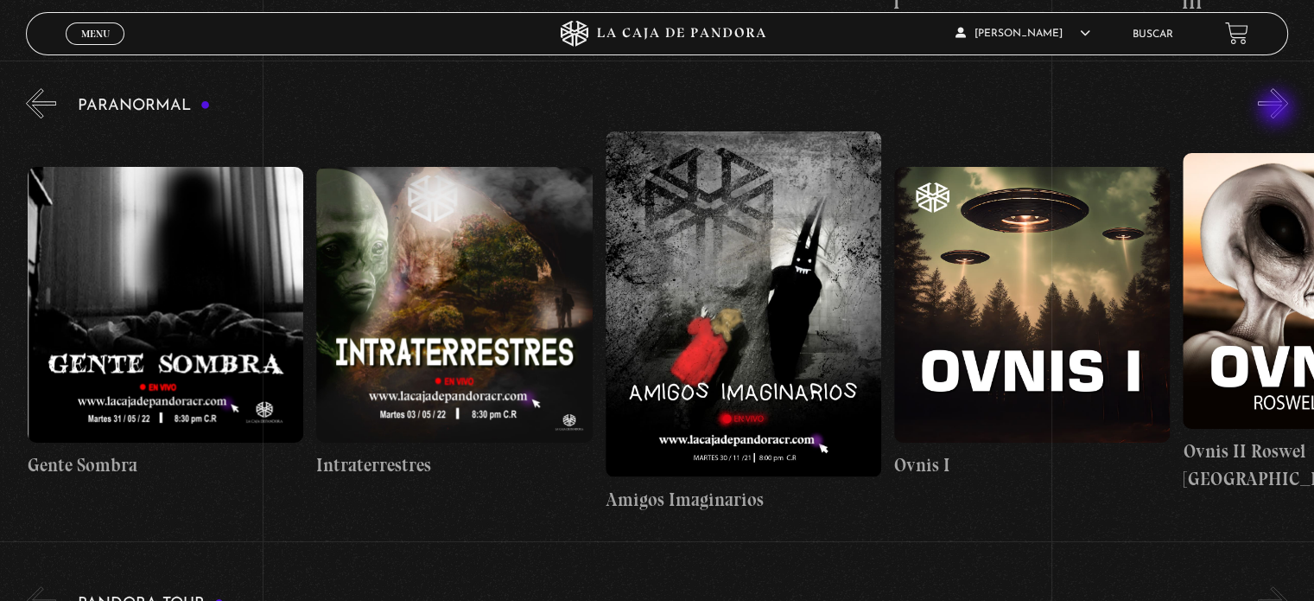
click at [1278, 110] on button "»" at bounding box center [1273, 103] width 30 height 30
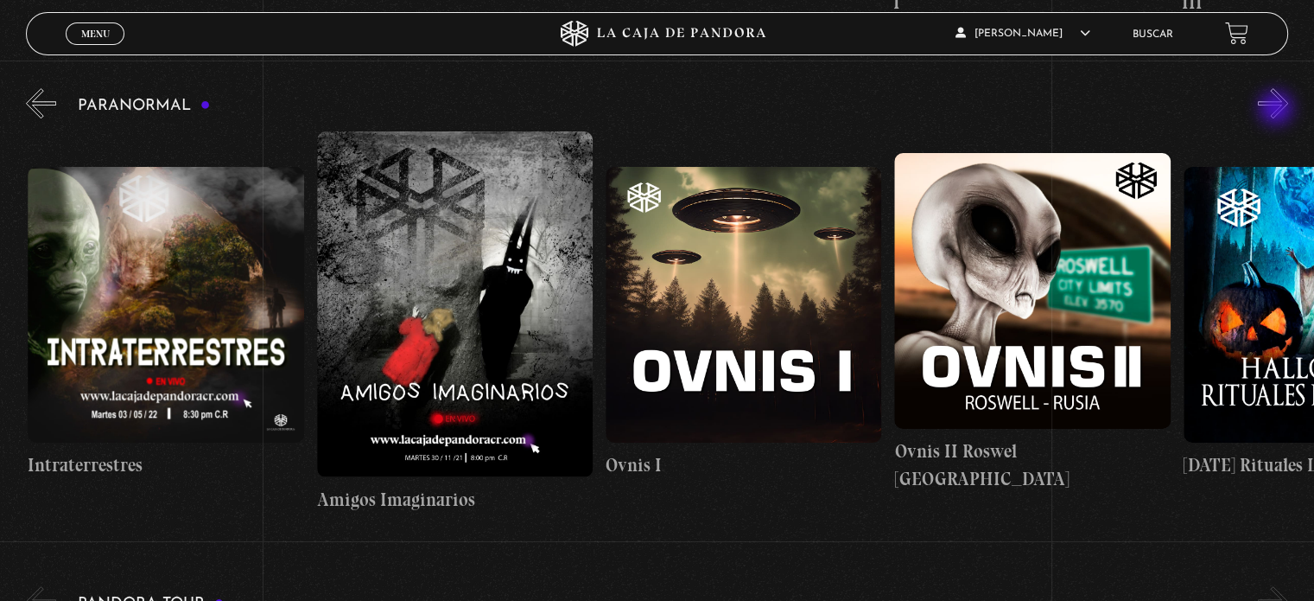
click at [1278, 110] on button "»" at bounding box center [1273, 103] width 30 height 30
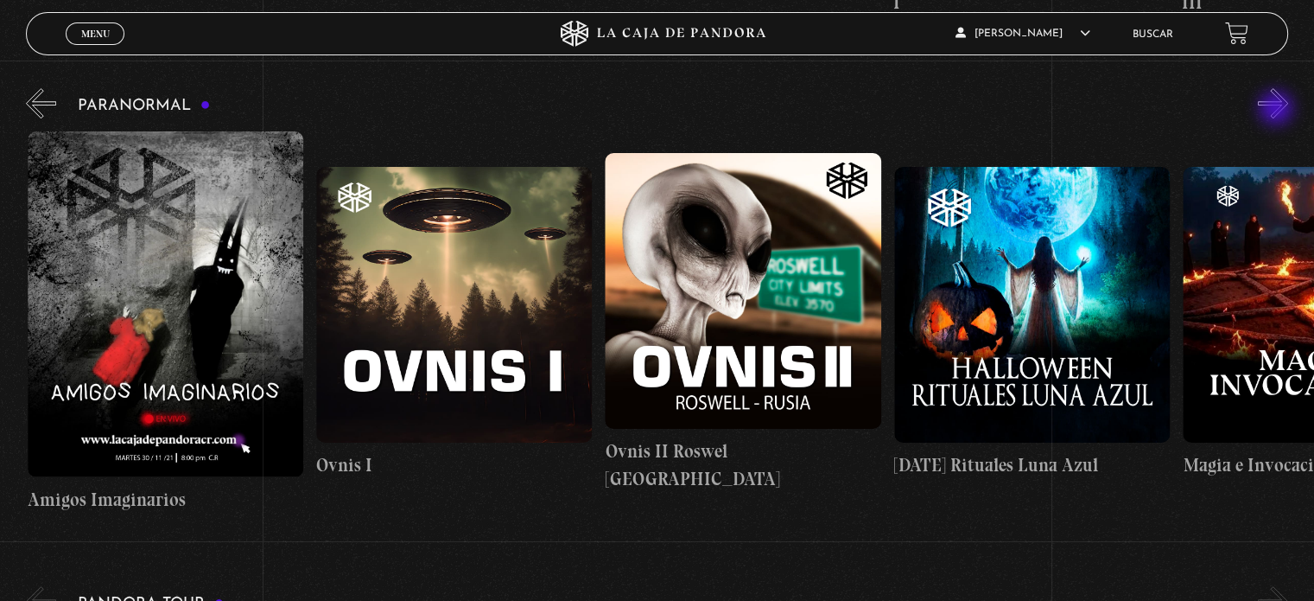
click at [1278, 110] on button "»" at bounding box center [1273, 103] width 30 height 30
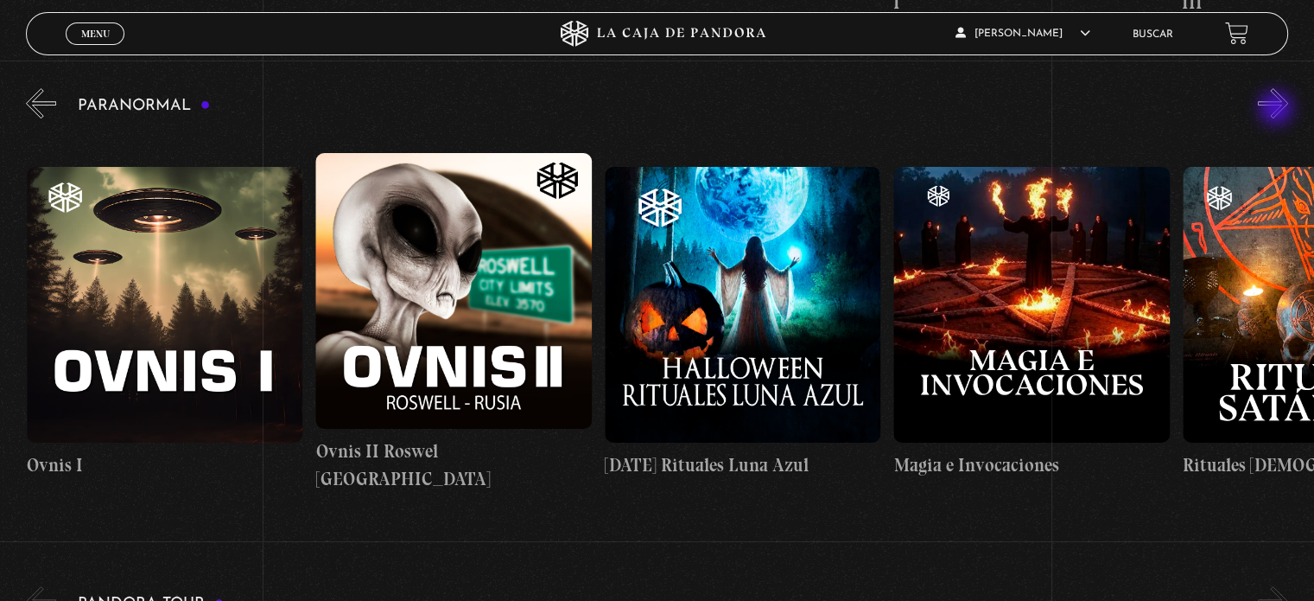
click at [1278, 110] on button "»" at bounding box center [1273, 103] width 30 height 30
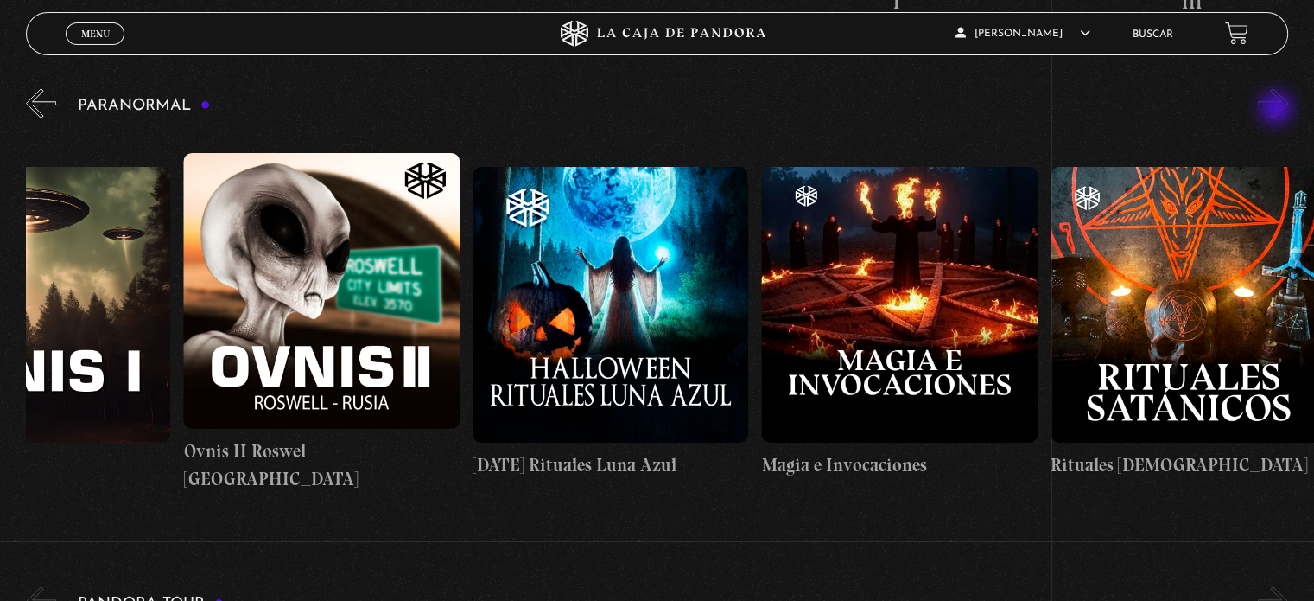
scroll to position [0, 1878]
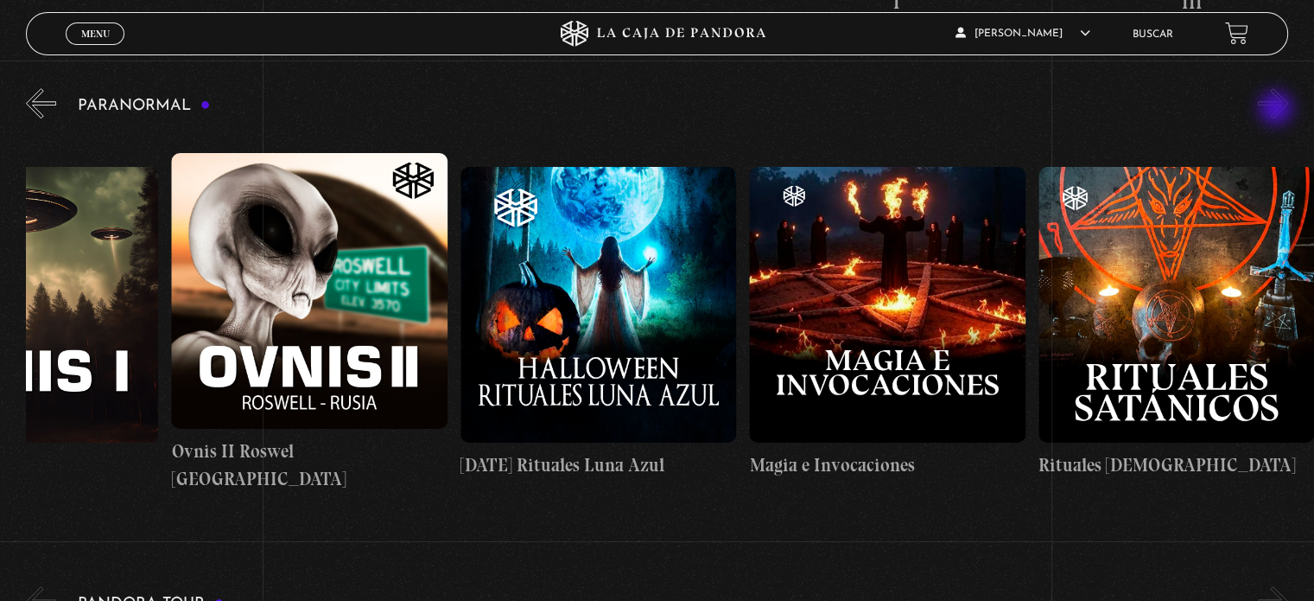
click at [1278, 110] on button "»" at bounding box center [1273, 103] width 30 height 30
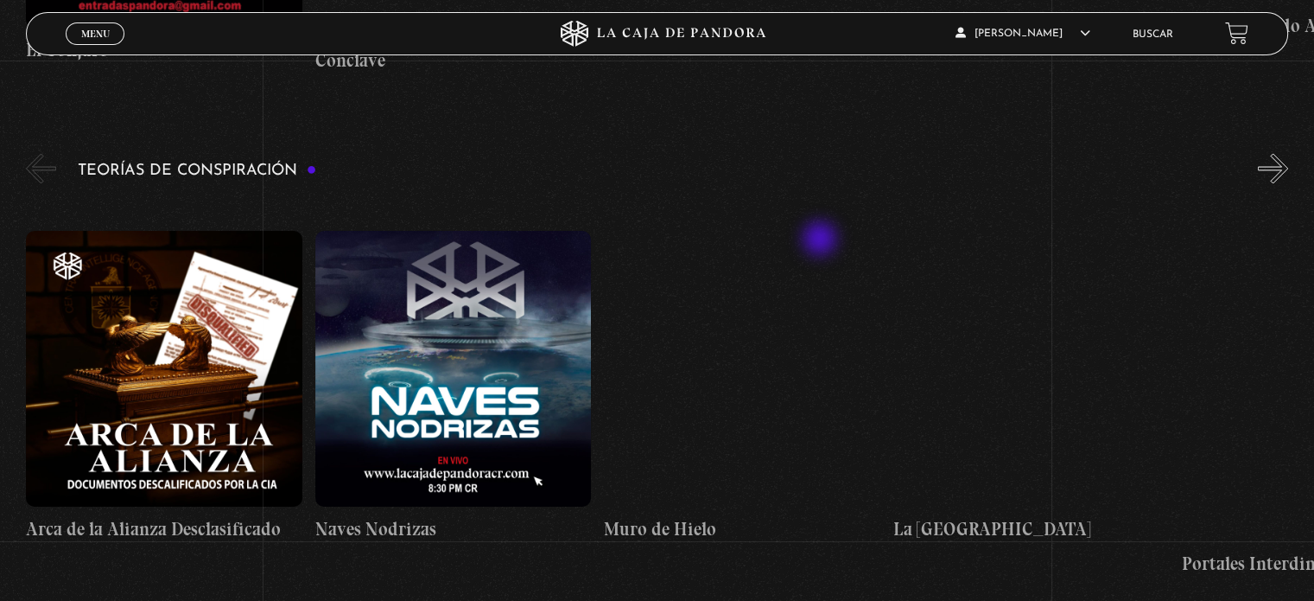
scroll to position [2765, 0]
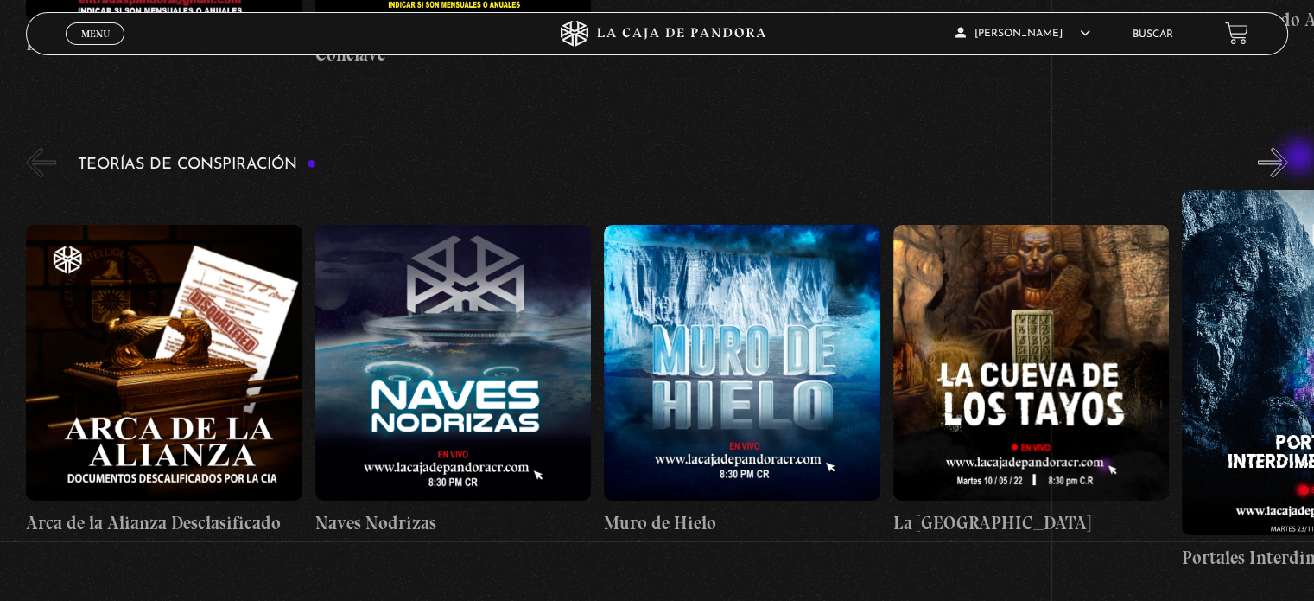
click at [1301, 159] on div "Teorías de Conspiración Arca de la Alianza Desclasificado Naves Nodrizas Muro d…" at bounding box center [670, 357] width 1288 height 428
click at [1284, 156] on button "»" at bounding box center [1273, 162] width 30 height 30
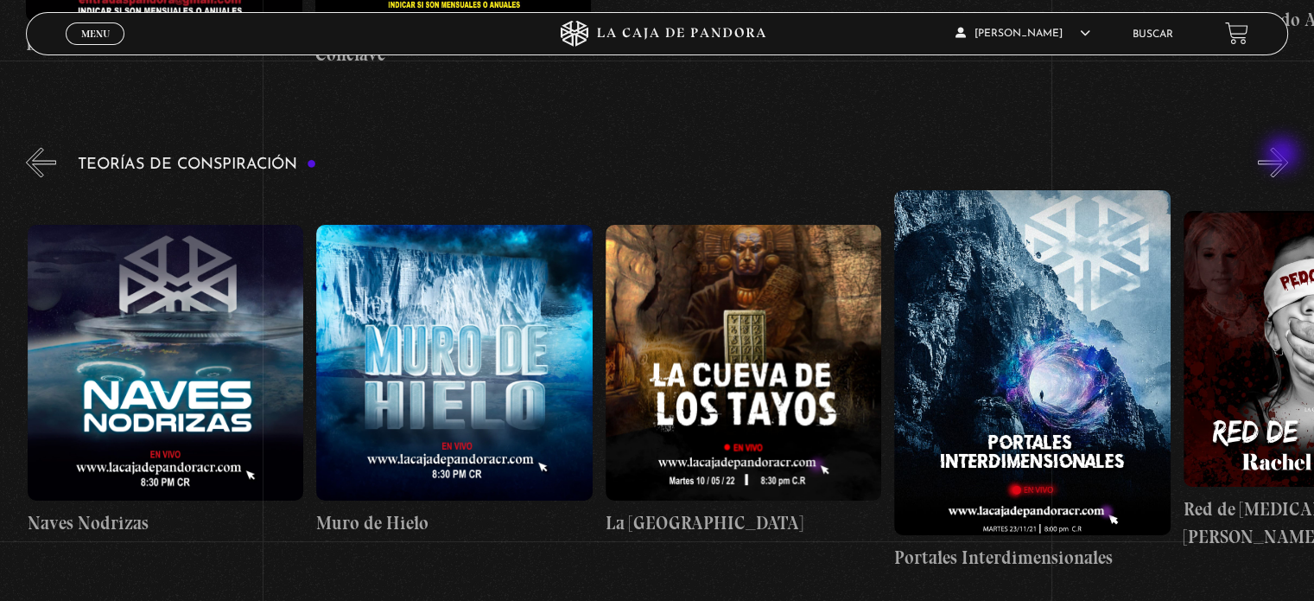
click at [1284, 156] on button "»" at bounding box center [1273, 162] width 30 height 30
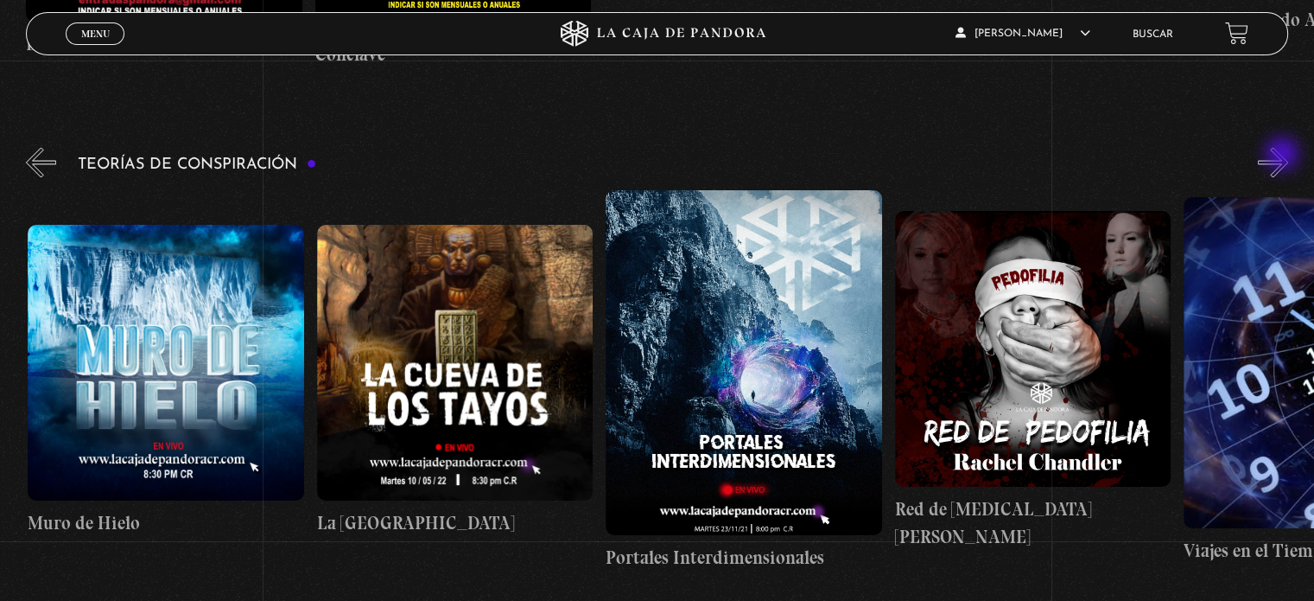
click at [1284, 156] on button "»" at bounding box center [1273, 162] width 30 height 30
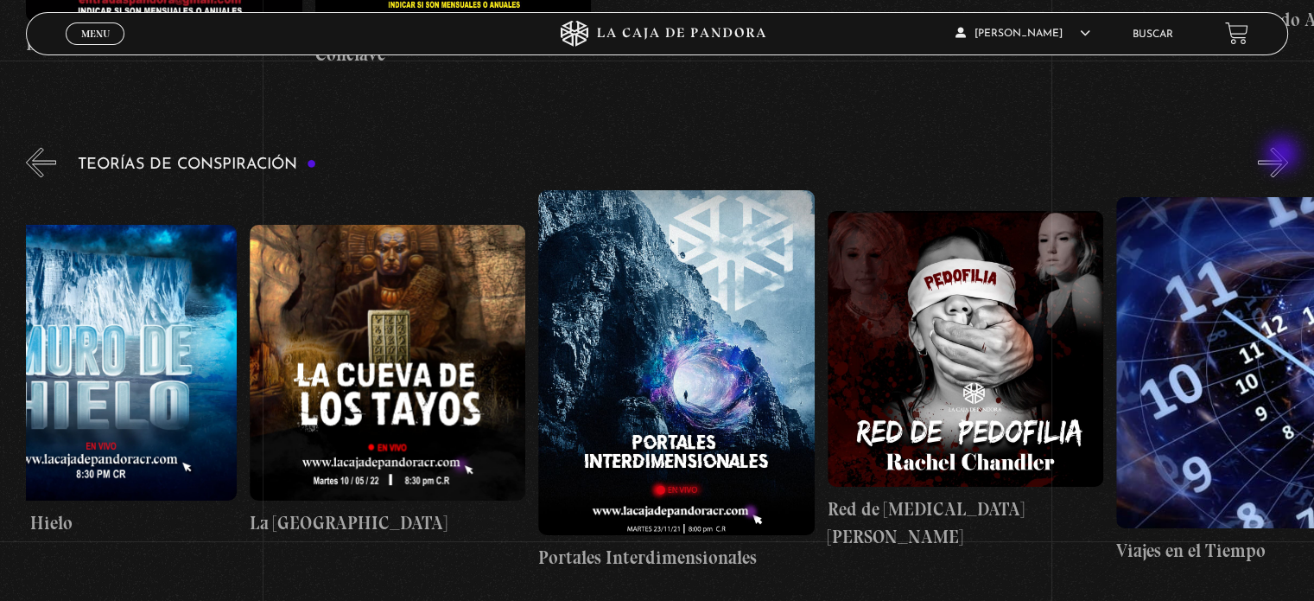
click at [1284, 156] on button "»" at bounding box center [1273, 162] width 30 height 30
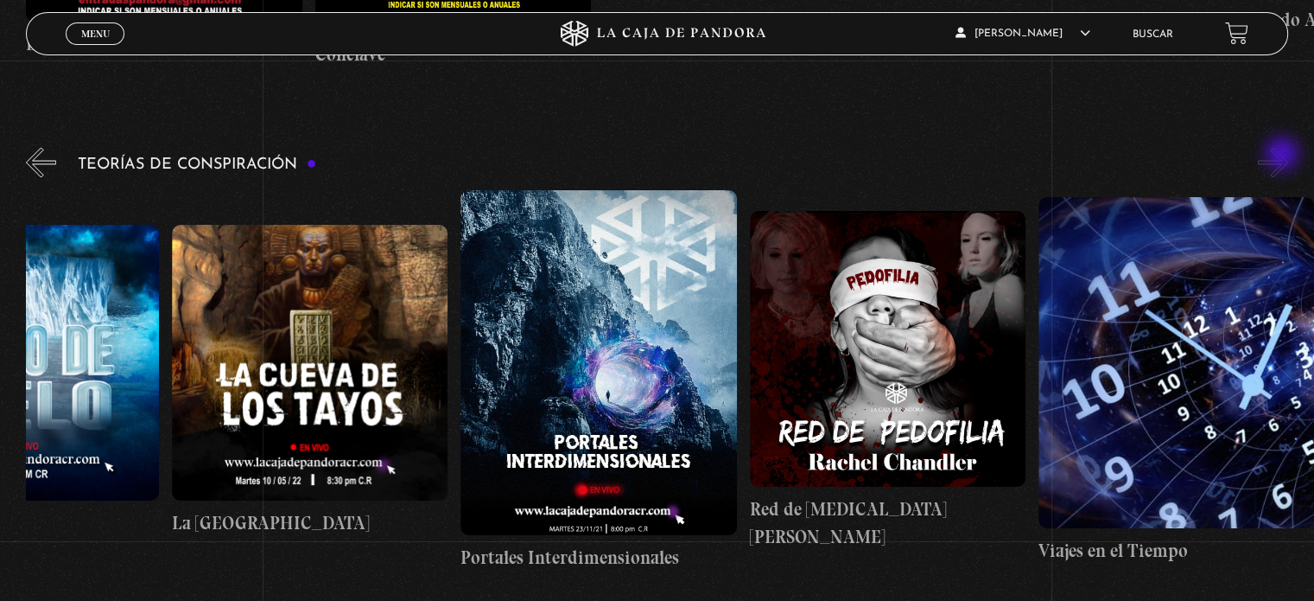
click at [1284, 156] on button "»" at bounding box center [1273, 162] width 30 height 30
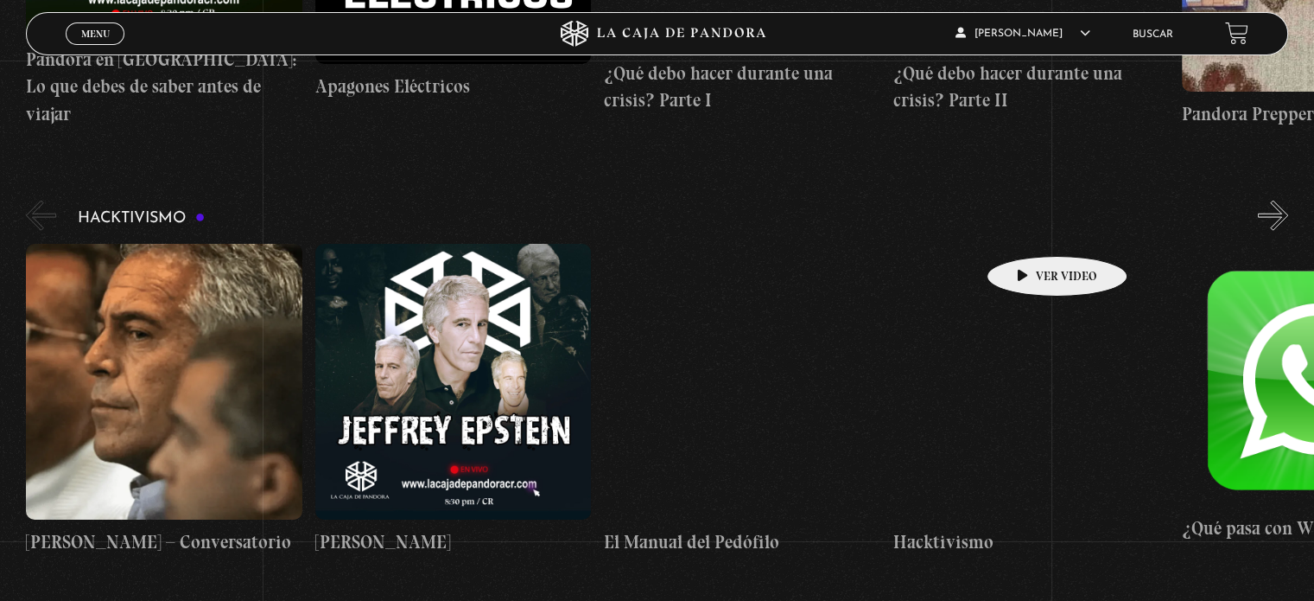
scroll to position [4263, 0]
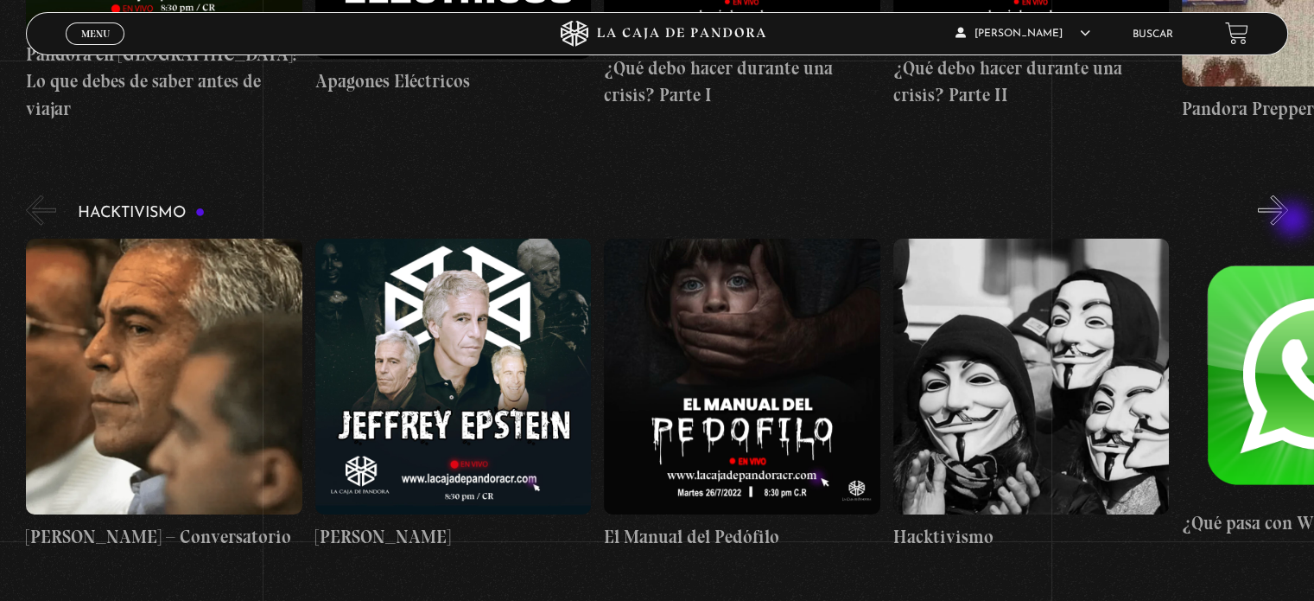
click at [1288, 221] on button "»" at bounding box center [1273, 210] width 30 height 30
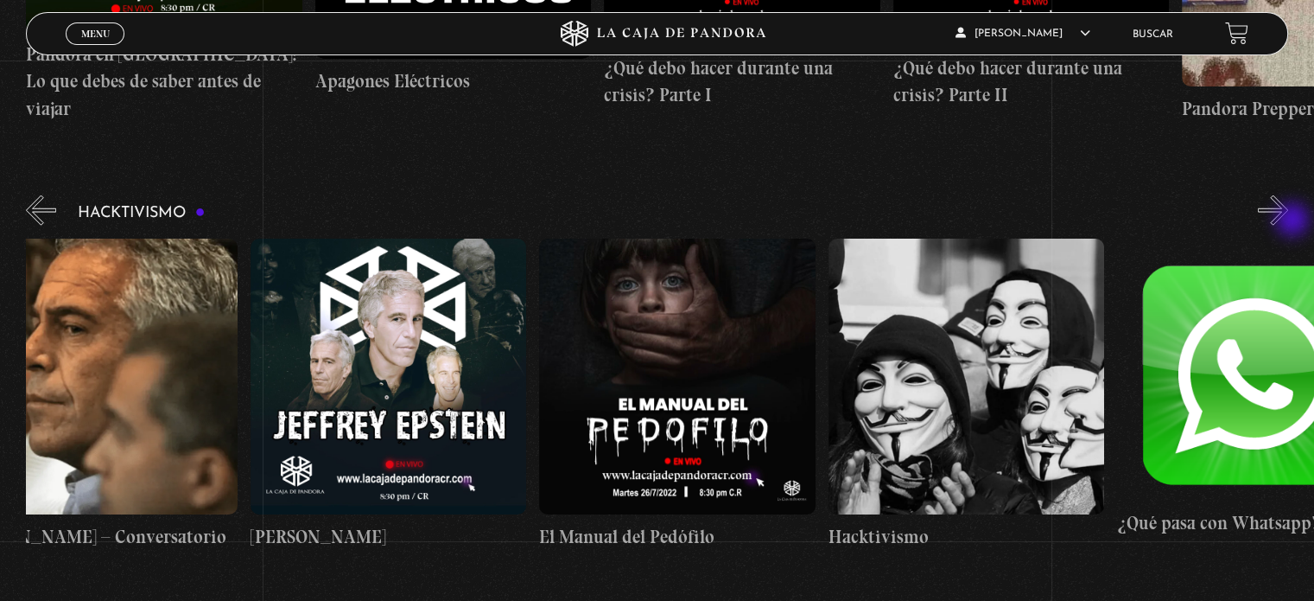
scroll to position [0, 143]
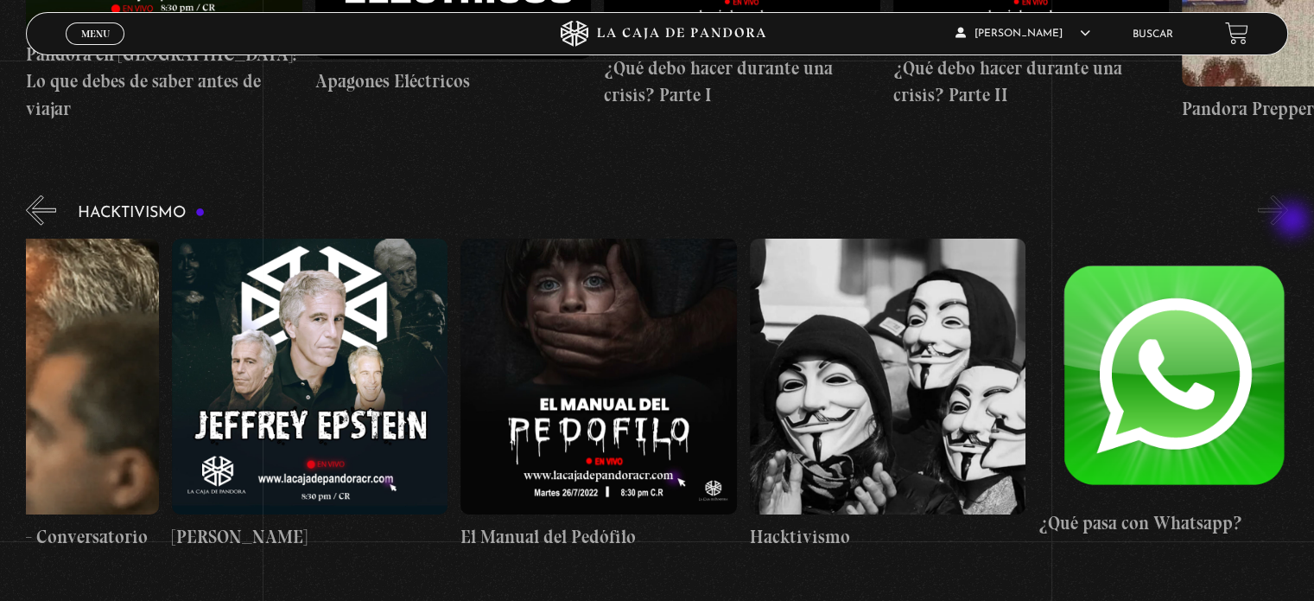
click at [1288, 221] on button "»" at bounding box center [1273, 210] width 30 height 30
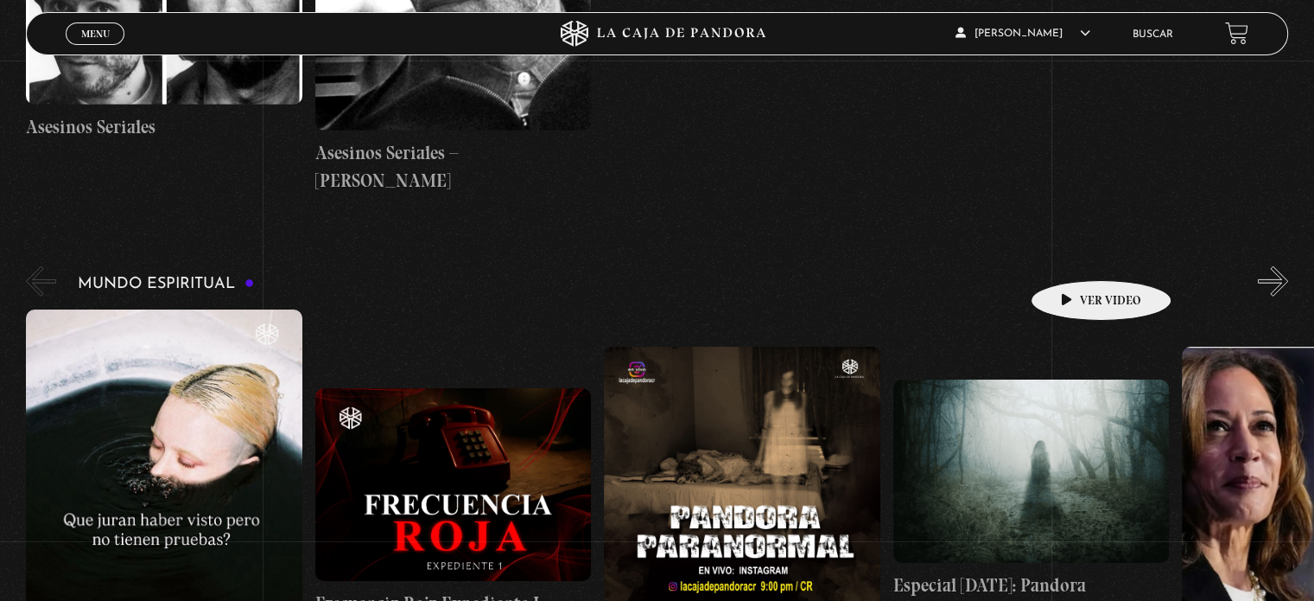
scroll to position [5069, 0]
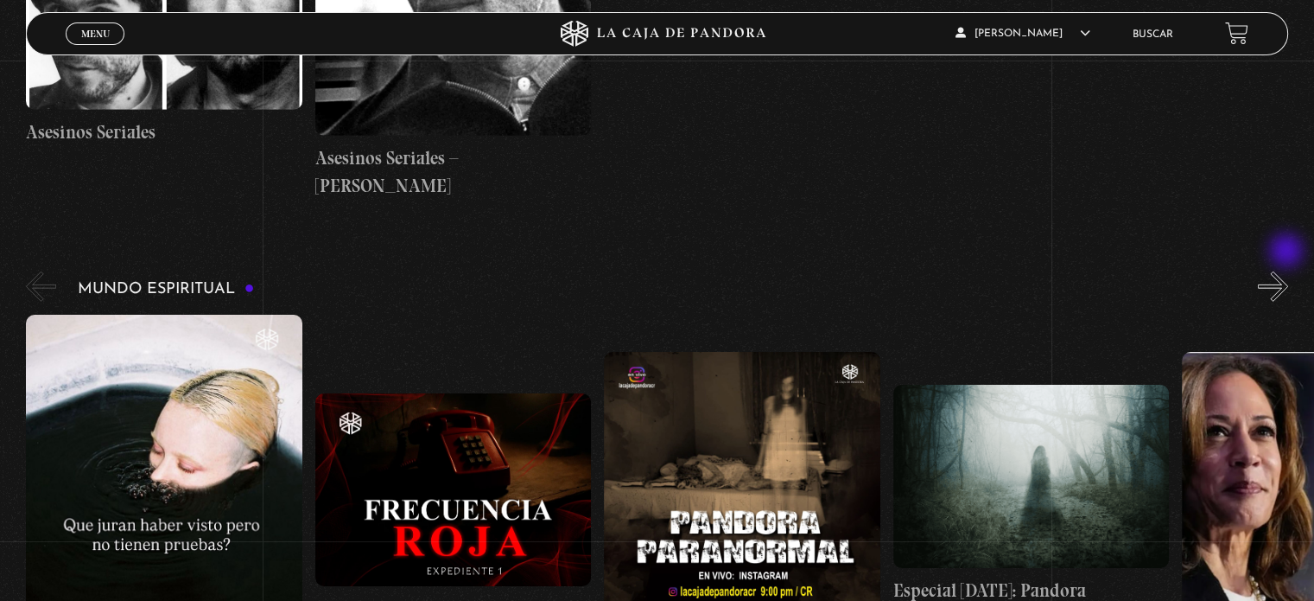
click at [1288, 271] on button "»" at bounding box center [1273, 286] width 30 height 30
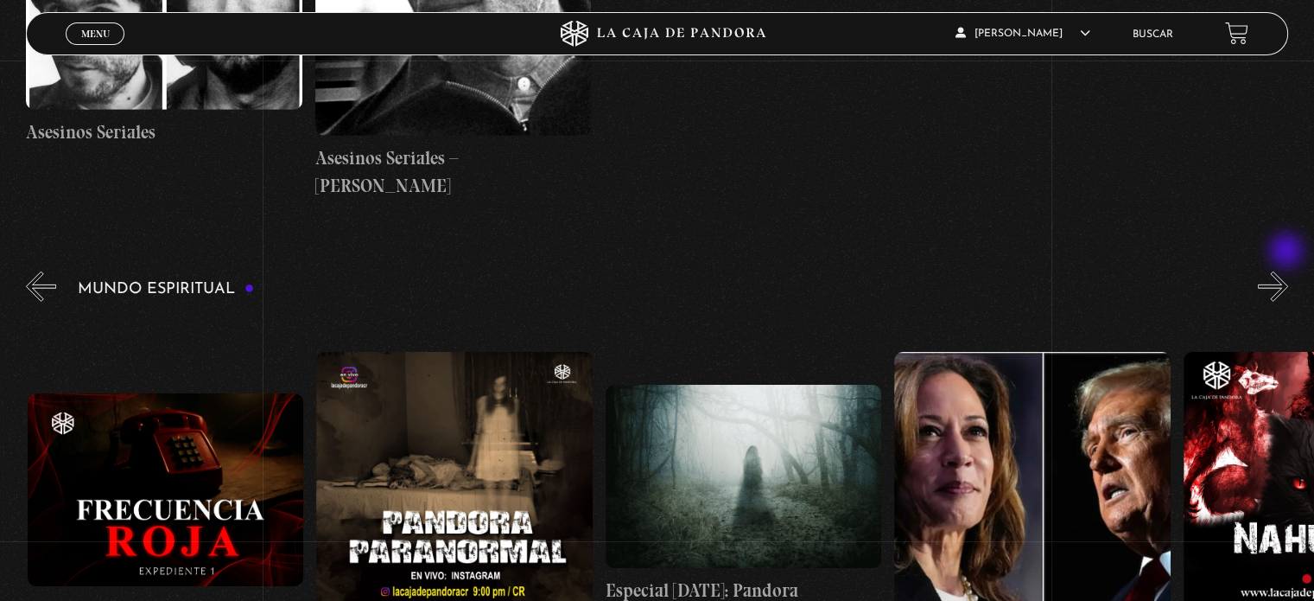
click at [1288, 271] on button "»" at bounding box center [1273, 286] width 30 height 30
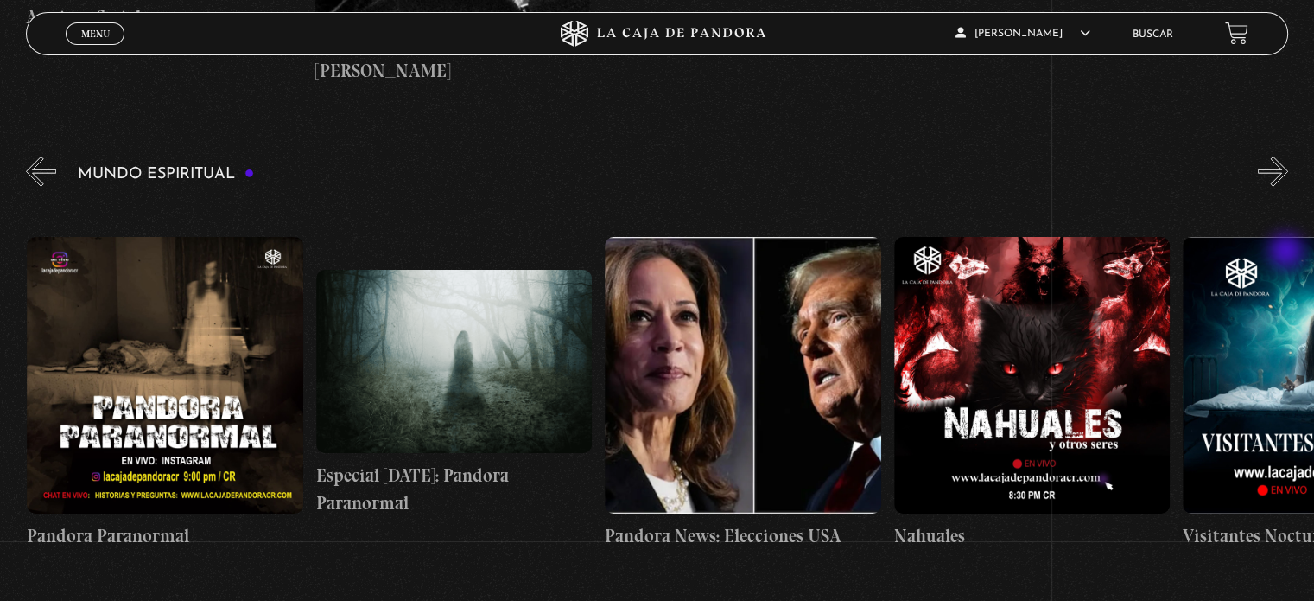
scroll to position [0, 577]
click at [1288, 156] on button "»" at bounding box center [1273, 171] width 30 height 30
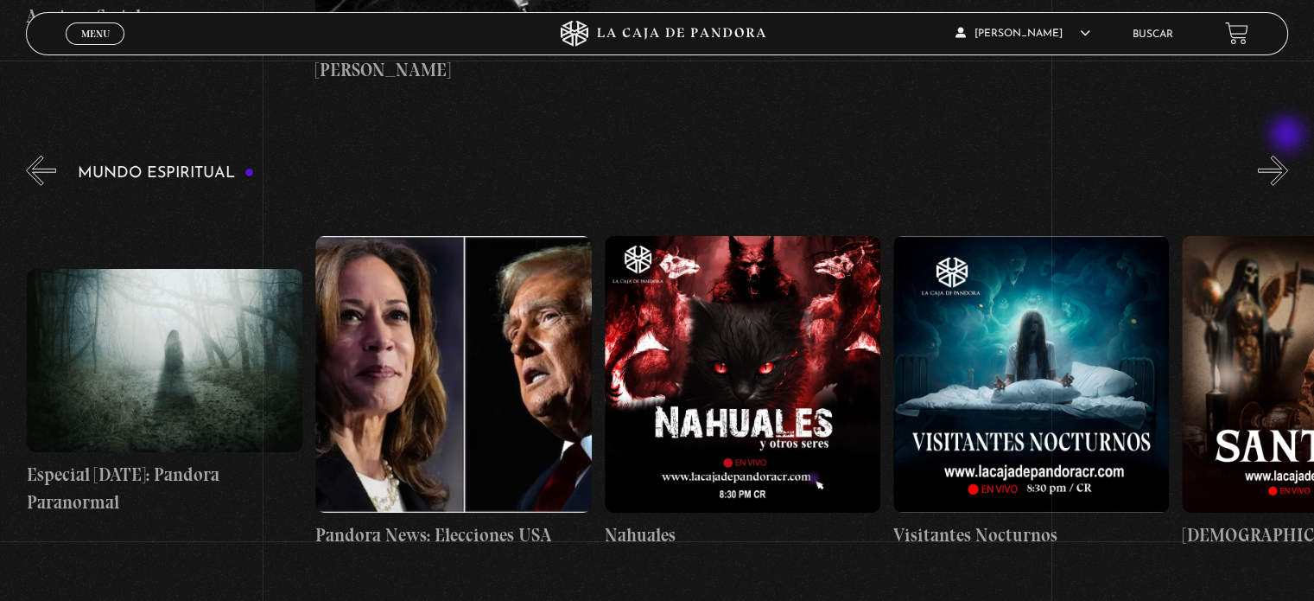
click at [1288, 156] on button "»" at bounding box center [1273, 171] width 30 height 30
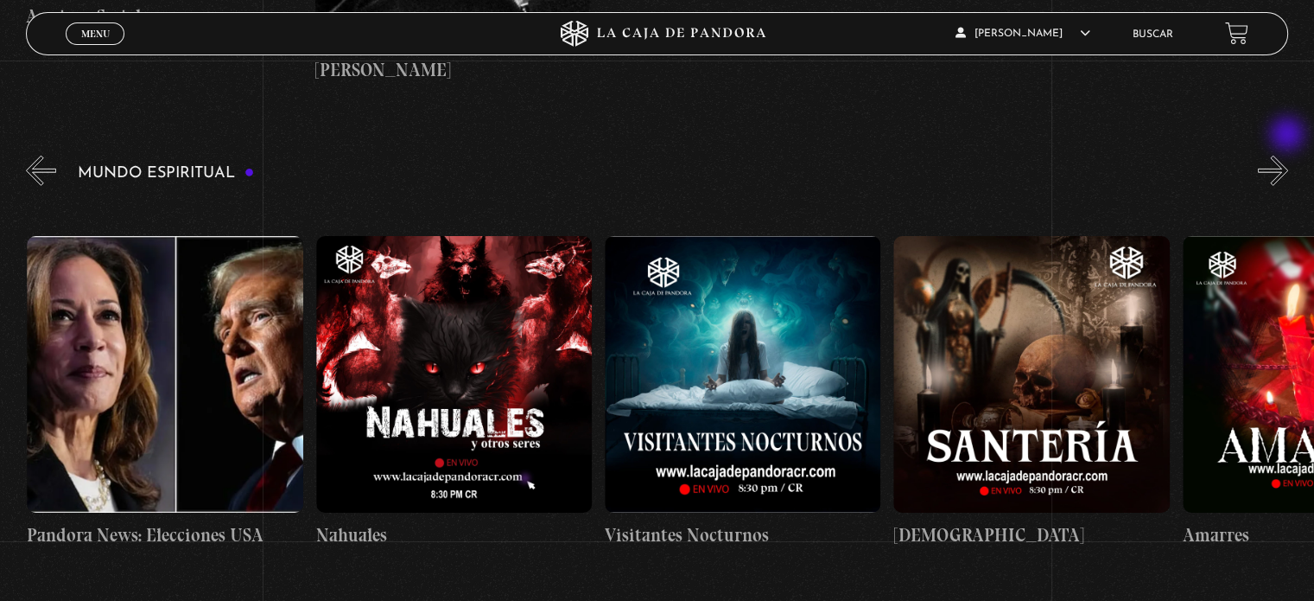
click at [1288, 156] on button "»" at bounding box center [1273, 171] width 30 height 30
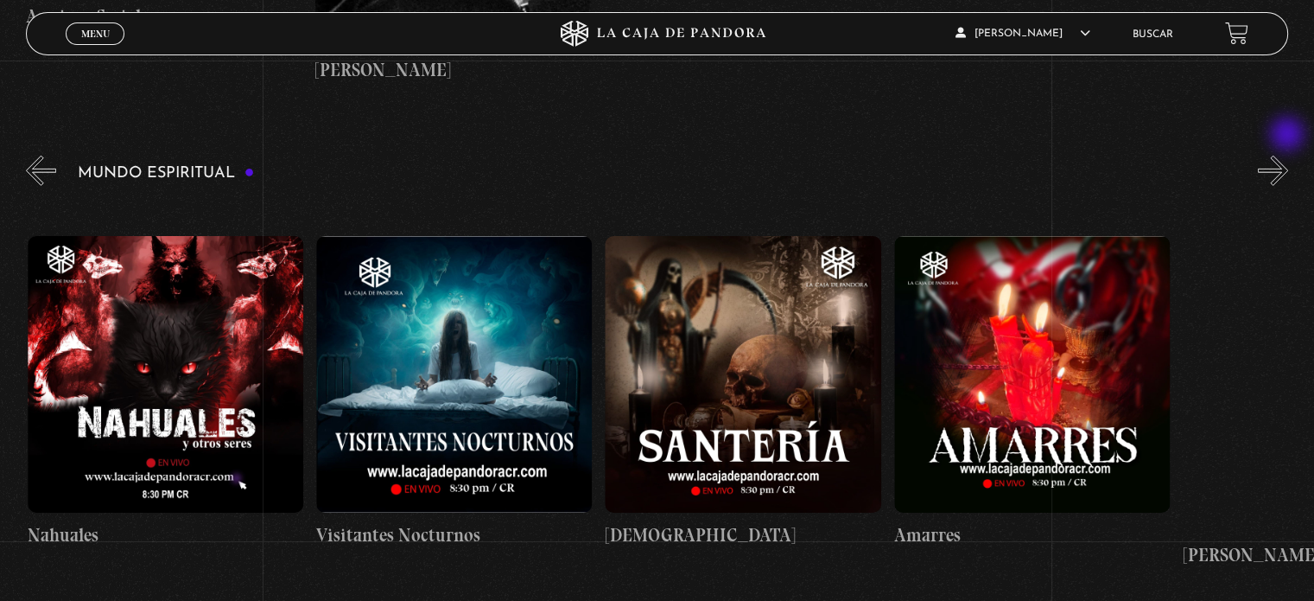
click at [1288, 156] on button "»" at bounding box center [1273, 171] width 30 height 30
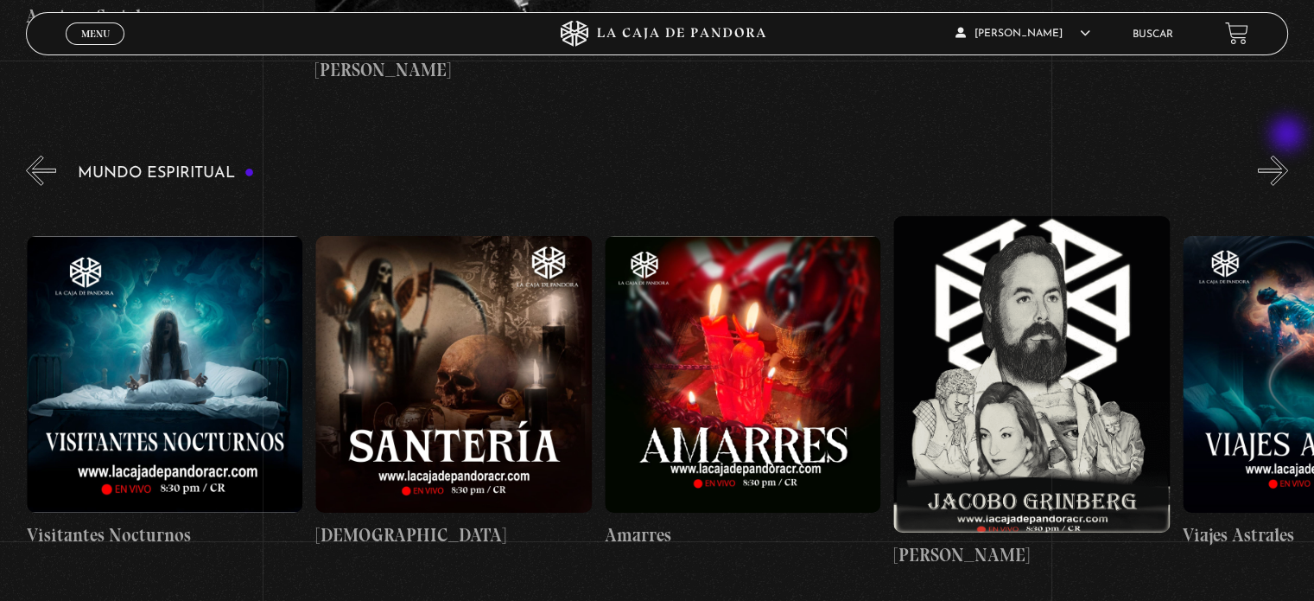
click at [1288, 156] on button "»" at bounding box center [1273, 171] width 30 height 30
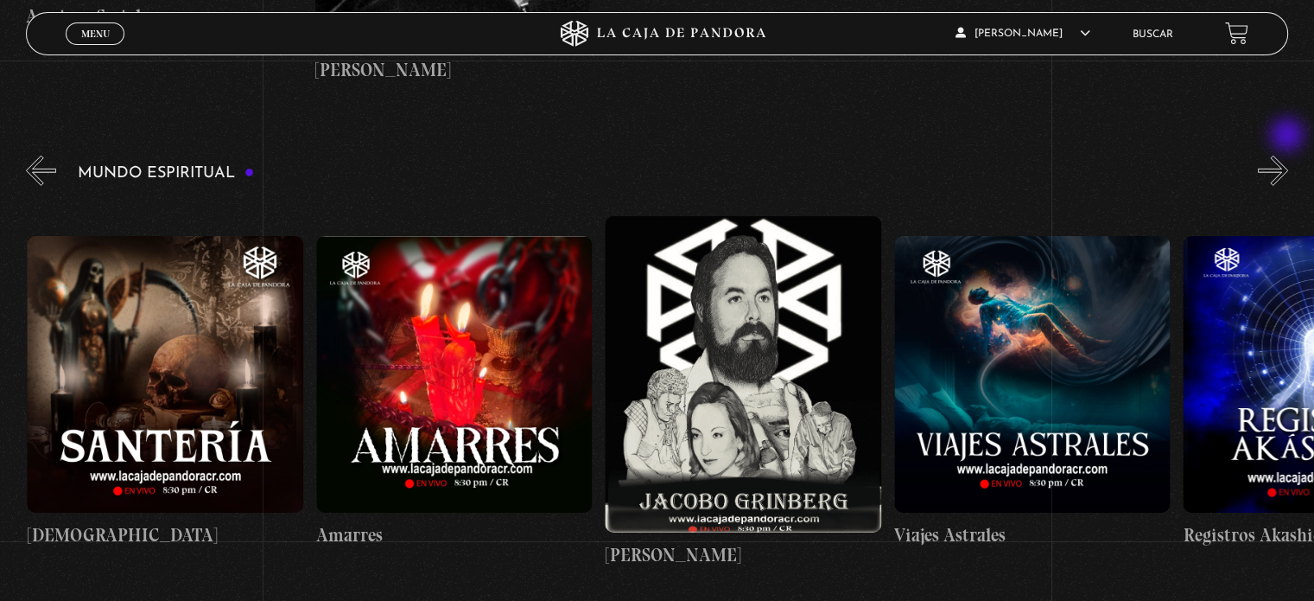
click at [1288, 156] on button "»" at bounding box center [1273, 171] width 30 height 30
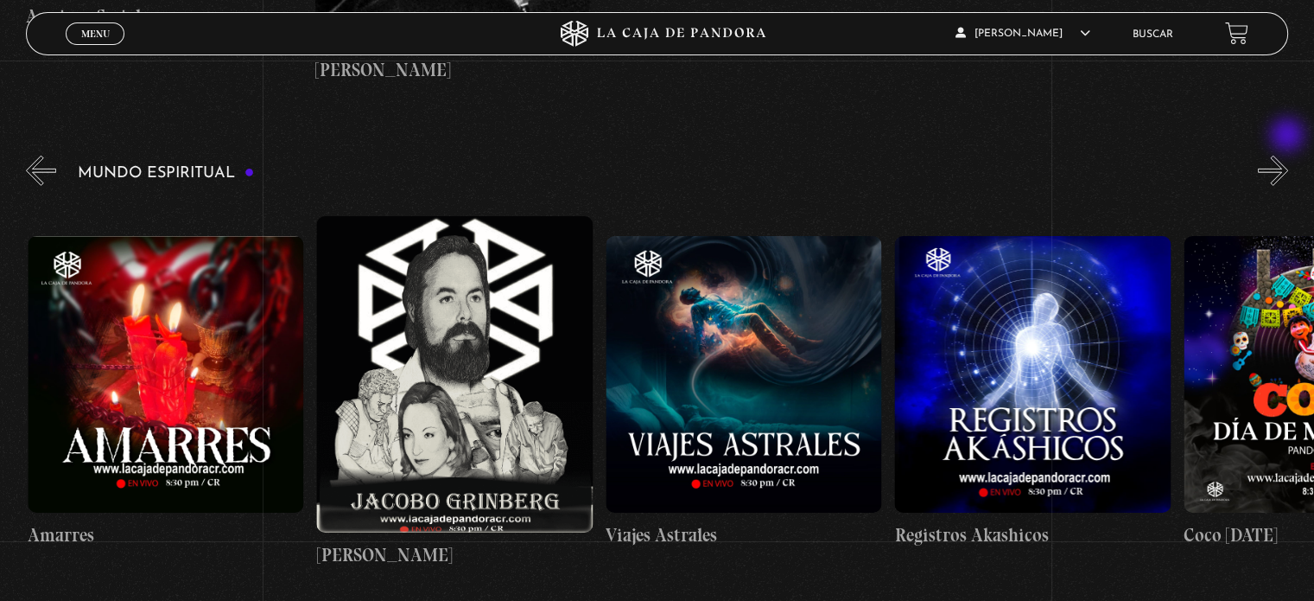
scroll to position [0, 2312]
click at [1288, 156] on button "»" at bounding box center [1273, 171] width 30 height 30
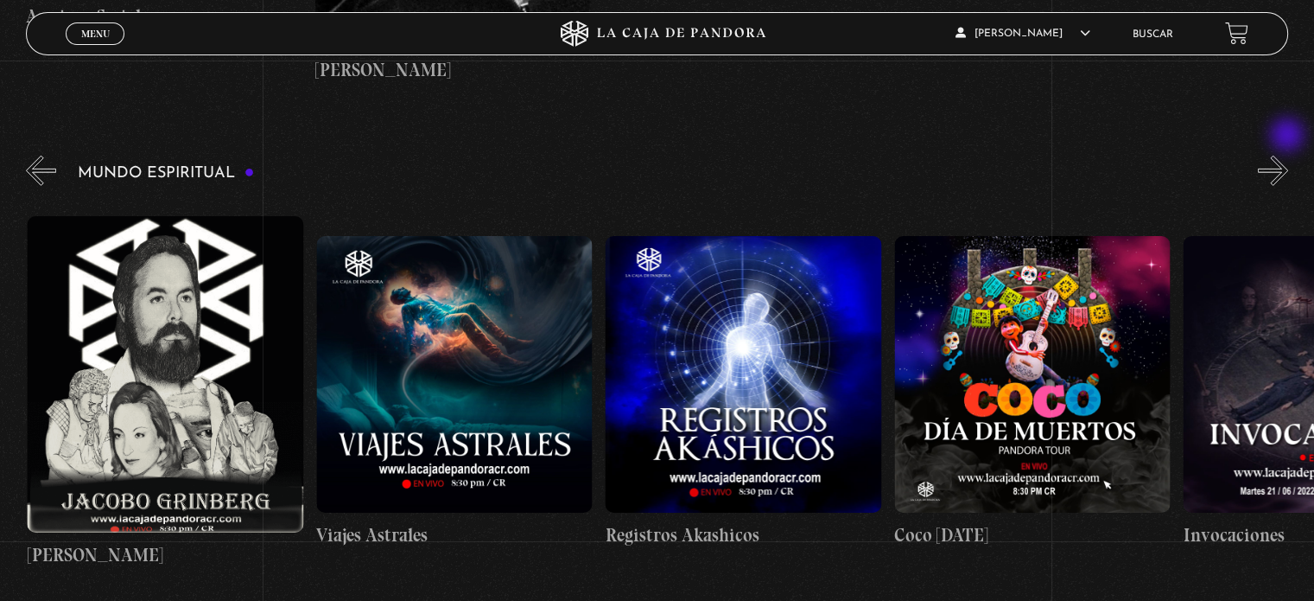
click at [1288, 156] on button "»" at bounding box center [1273, 171] width 30 height 30
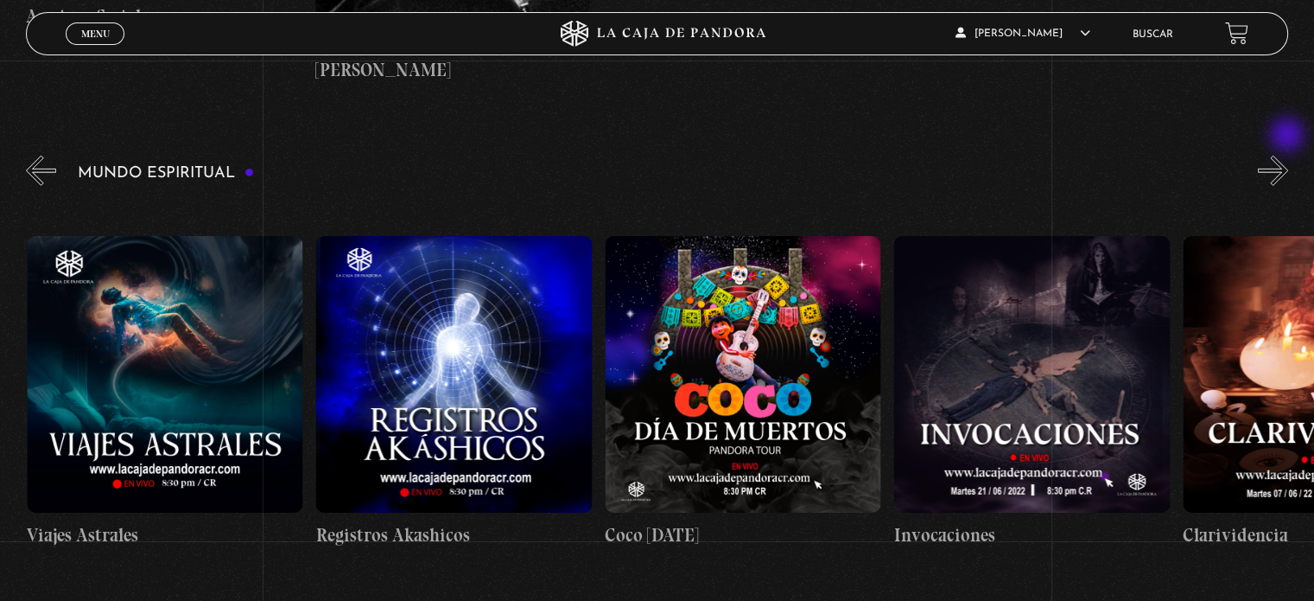
click at [1288, 156] on button "»" at bounding box center [1273, 171] width 30 height 30
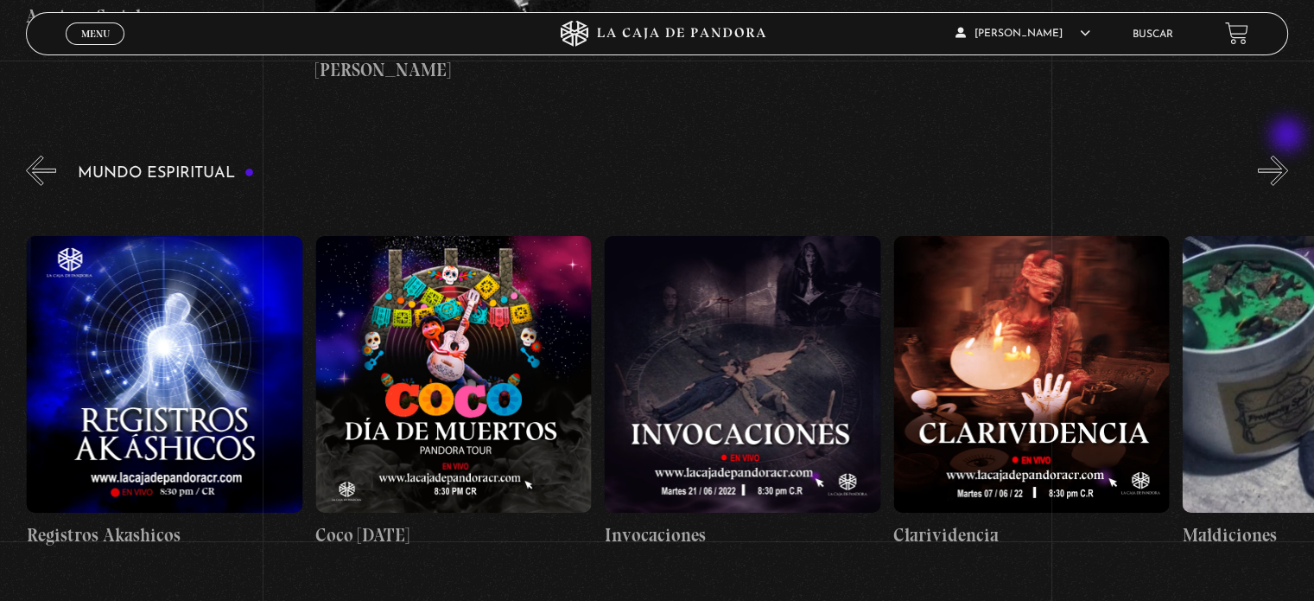
click at [1288, 156] on button "»" at bounding box center [1273, 171] width 30 height 30
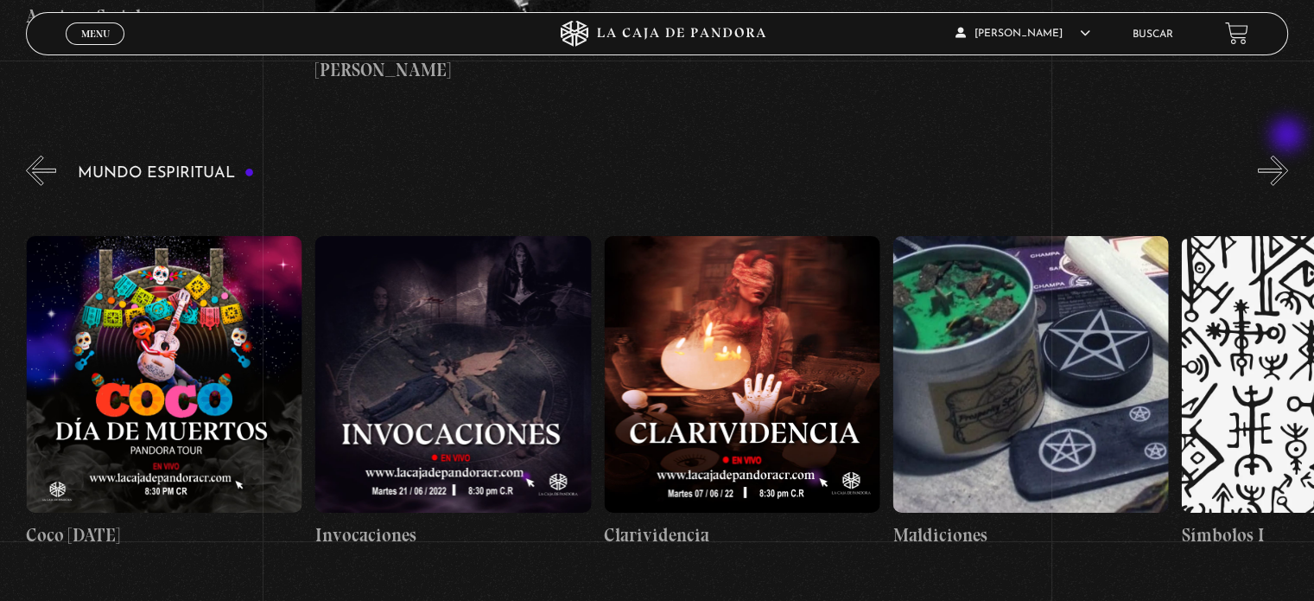
click at [1288, 156] on button "»" at bounding box center [1273, 171] width 30 height 30
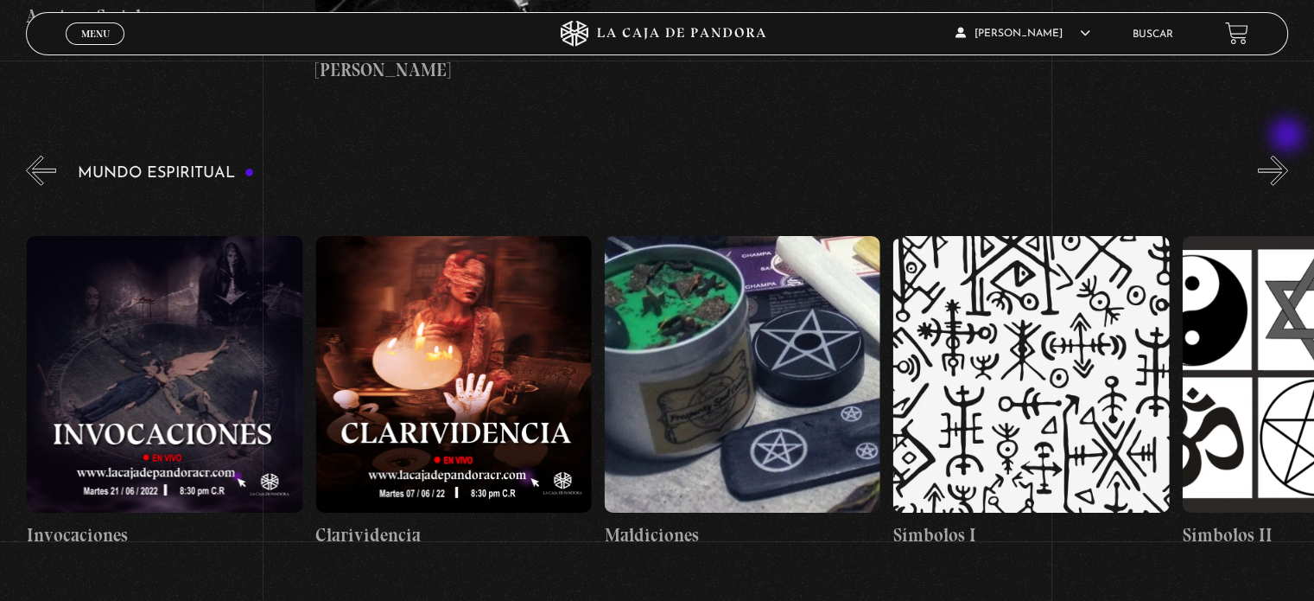
click at [1288, 156] on button "»" at bounding box center [1273, 171] width 30 height 30
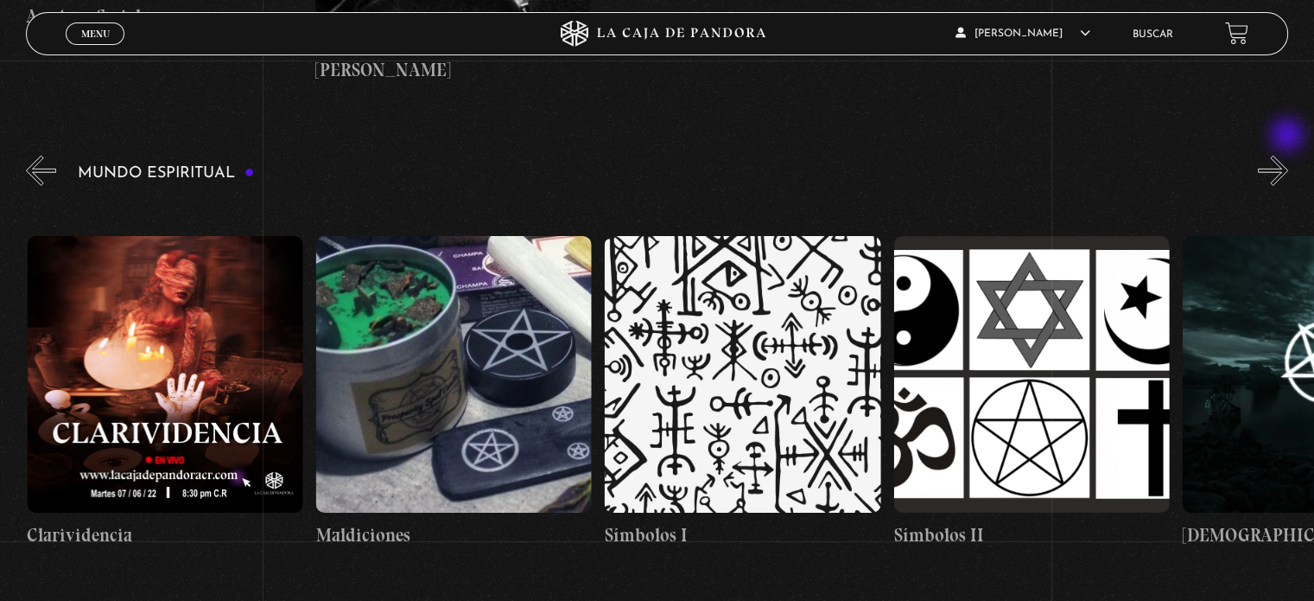
click at [1288, 156] on button "»" at bounding box center [1273, 171] width 30 height 30
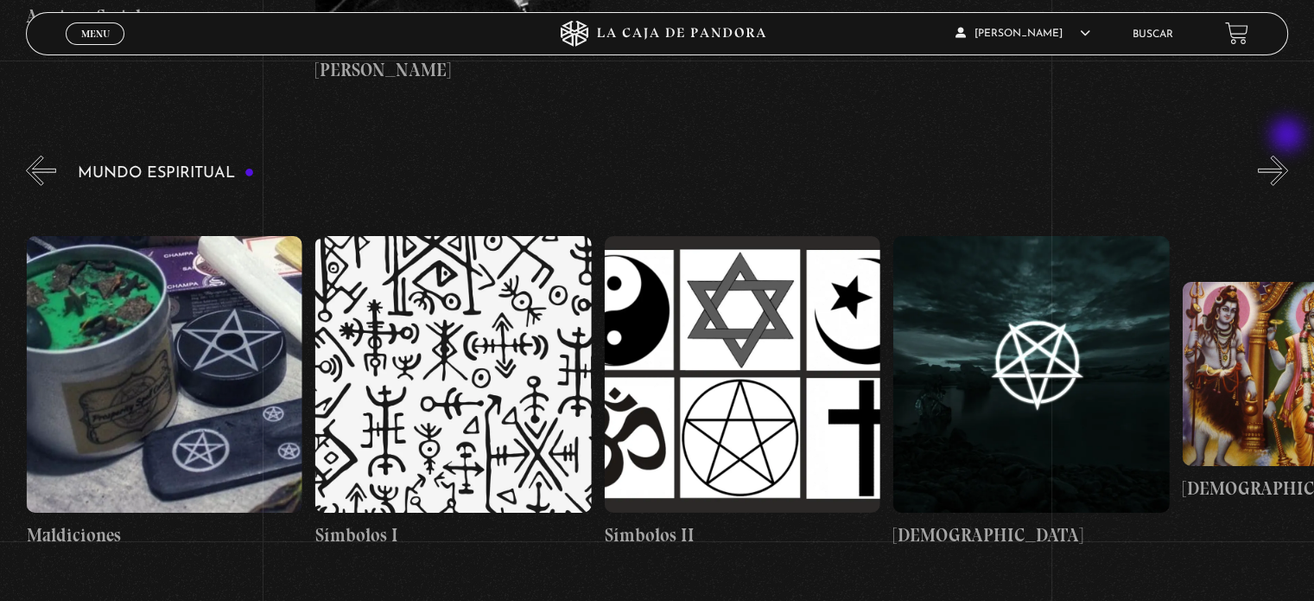
click at [1288, 156] on button "»" at bounding box center [1273, 171] width 30 height 30
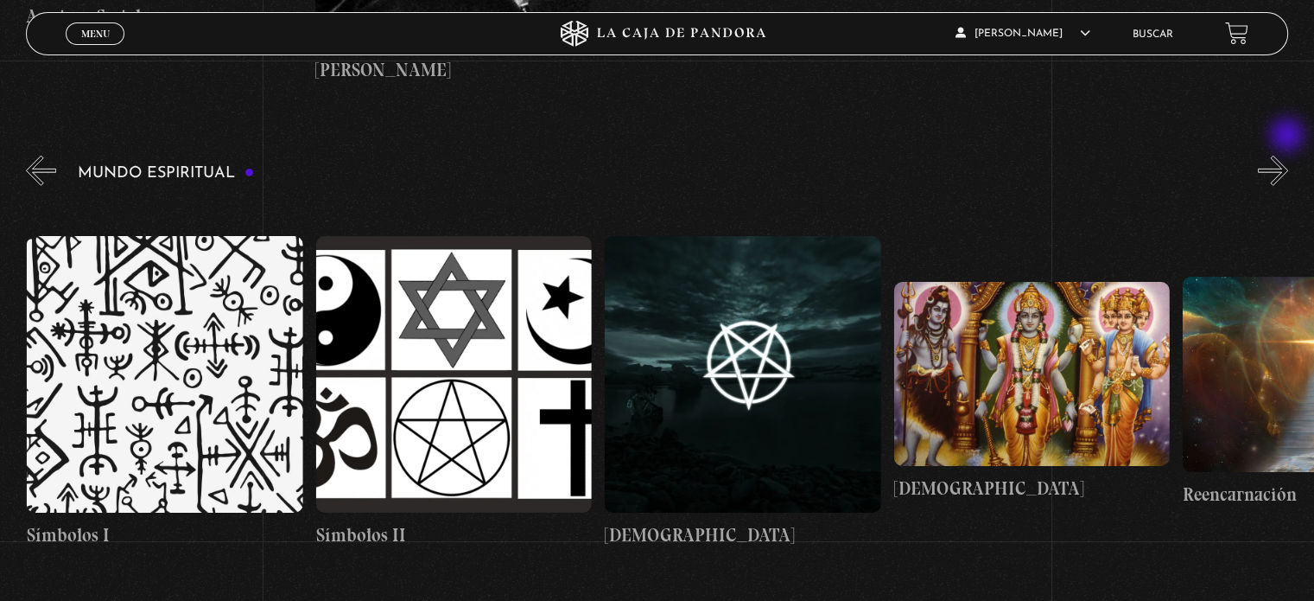
click at [1288, 156] on button "»" at bounding box center [1273, 171] width 30 height 30
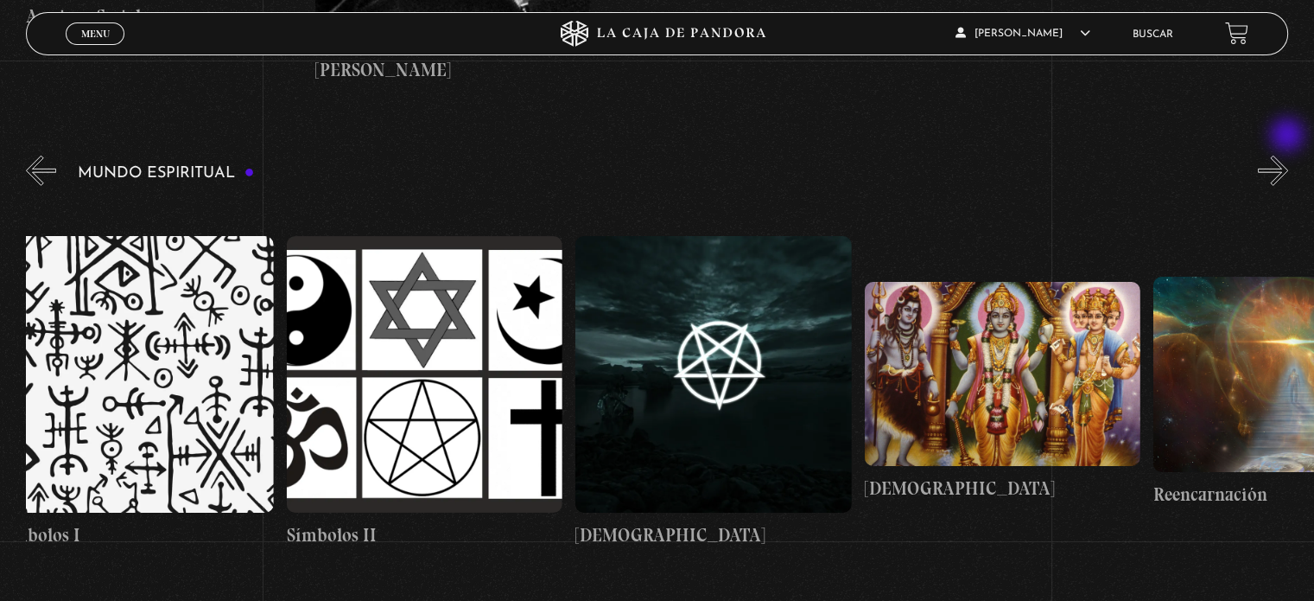
scroll to position [0, 4767]
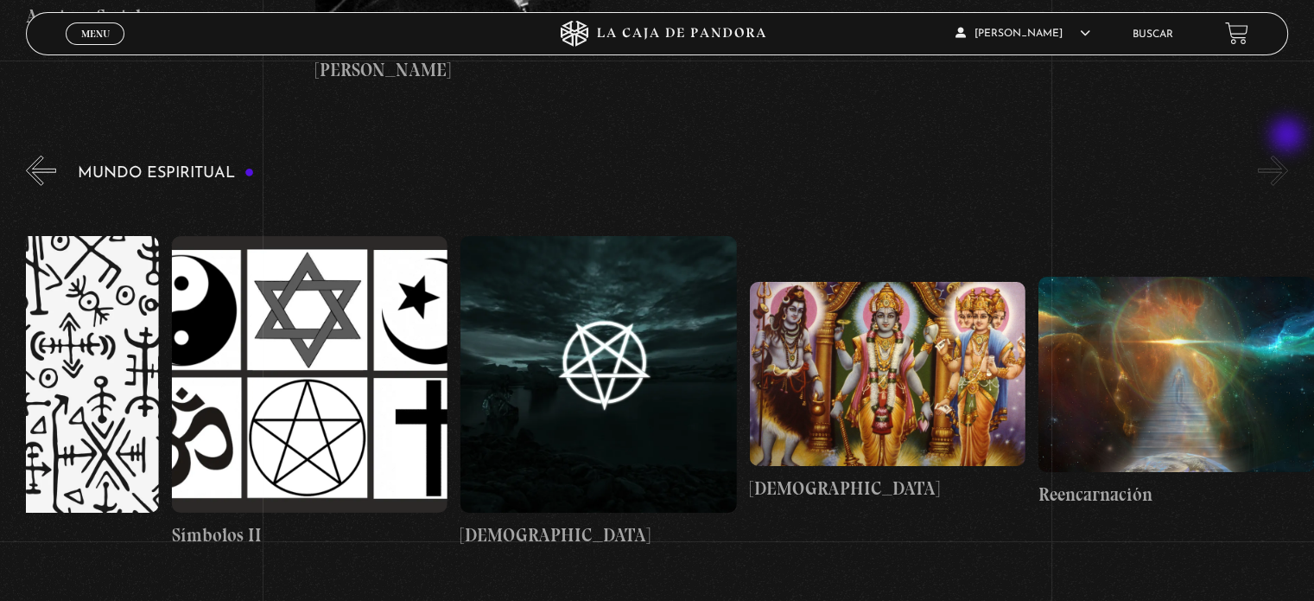
click at [1288, 156] on button "»" at bounding box center [1273, 171] width 30 height 30
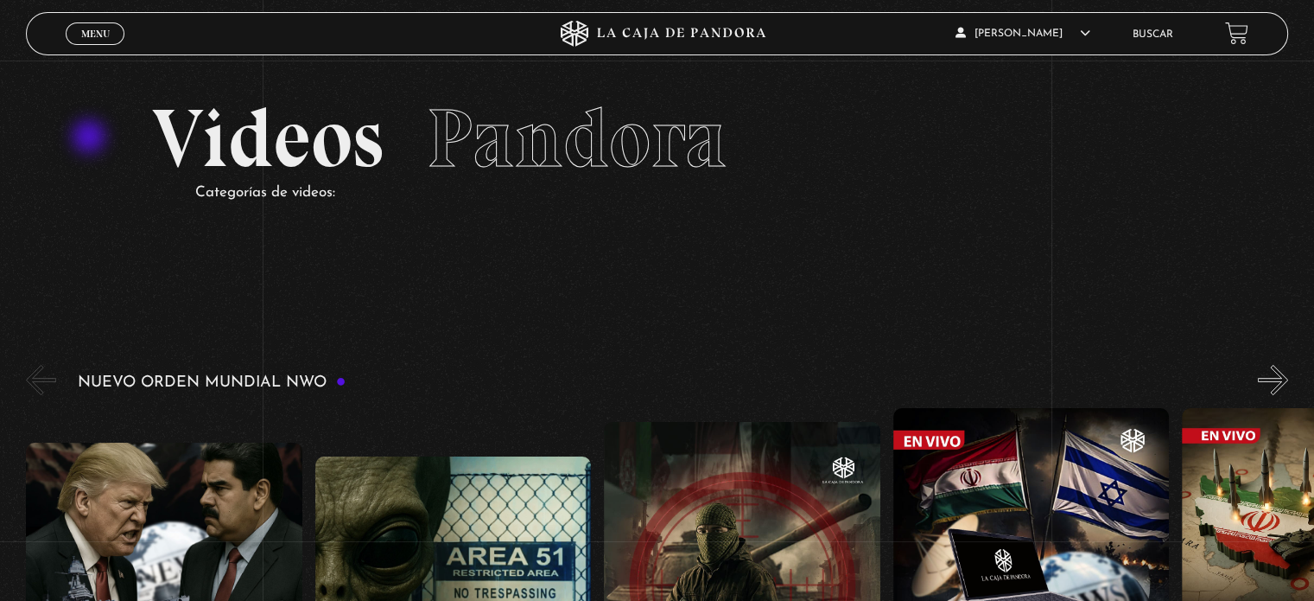
scroll to position [0, 0]
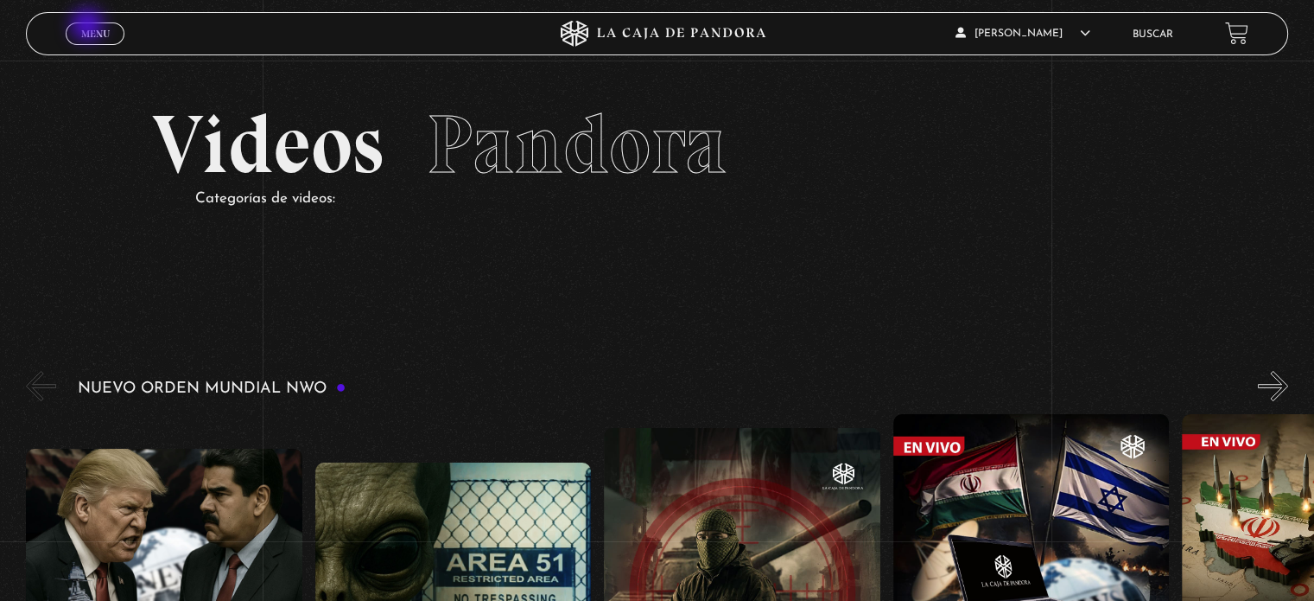
click at [89, 29] on span "Menu" at bounding box center [95, 34] width 29 height 10
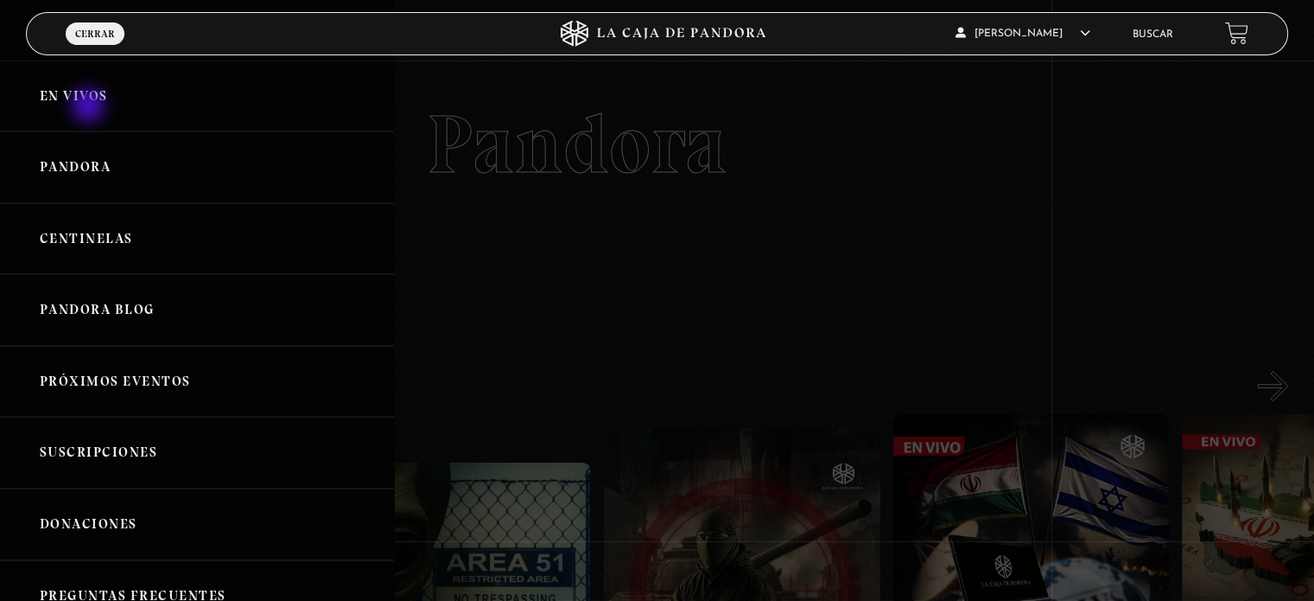
click at [90, 107] on link "En vivos" at bounding box center [197, 96] width 394 height 72
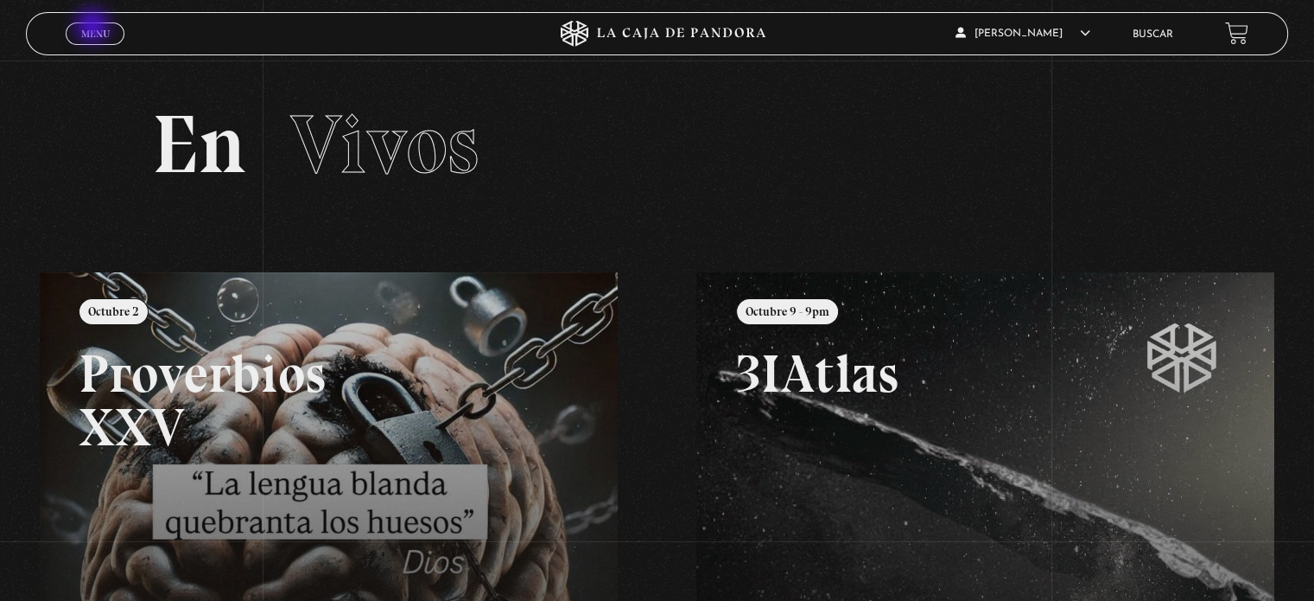
click at [94, 29] on span "Menu" at bounding box center [95, 34] width 29 height 10
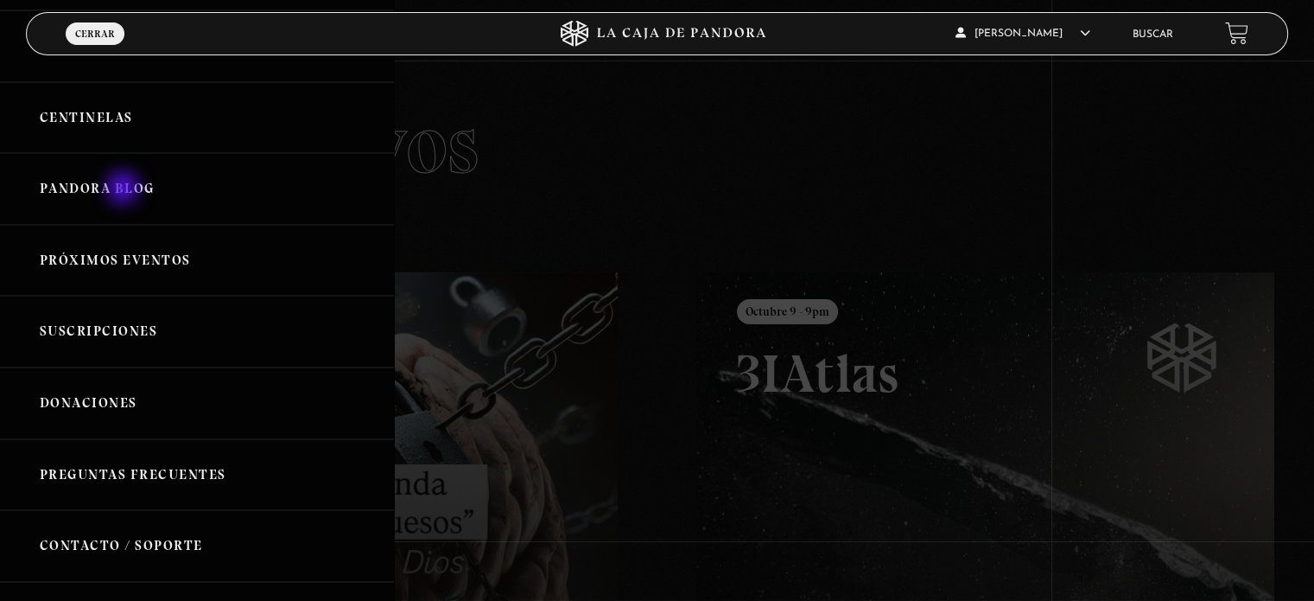
scroll to position [230, 0]
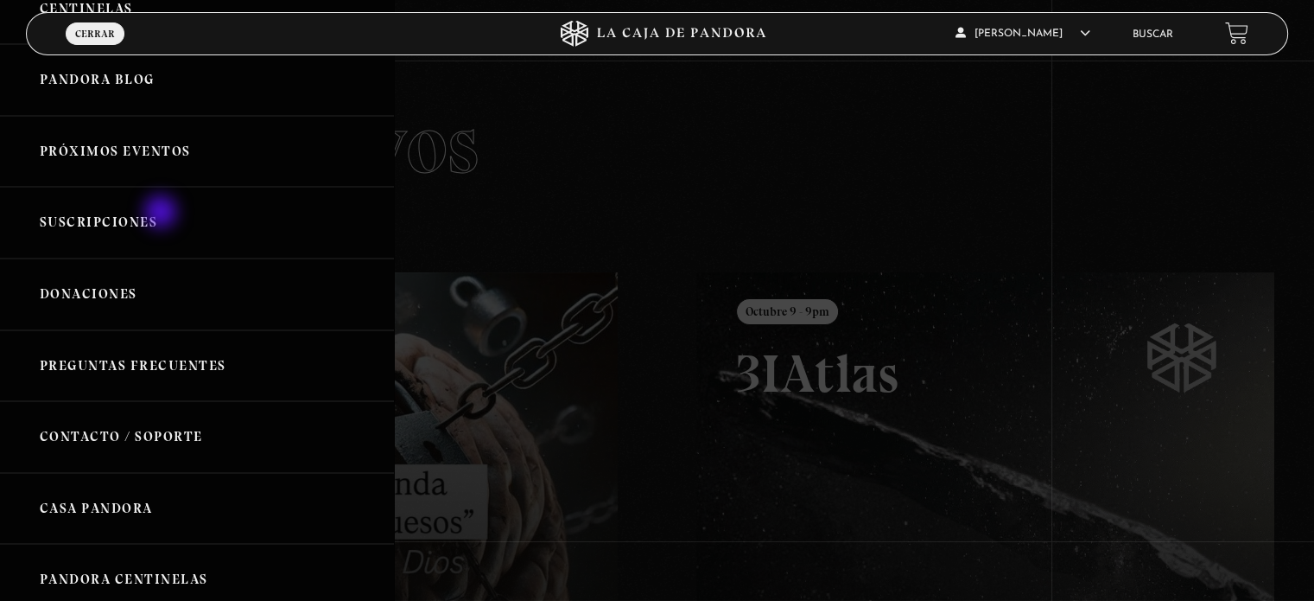
click at [162, 213] on link "Suscripciones" at bounding box center [197, 223] width 394 height 72
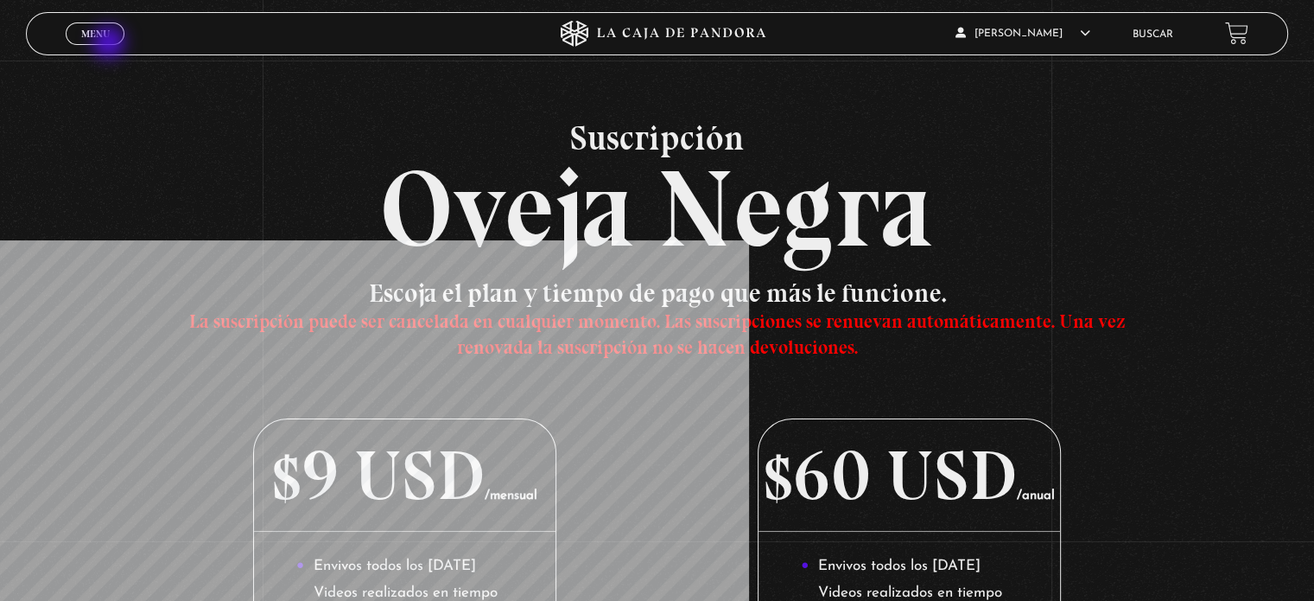
click at [111, 44] on div "Menu Cerrar" at bounding box center [263, 33] width 394 height 41
click at [93, 32] on span "Menu" at bounding box center [95, 34] width 29 height 10
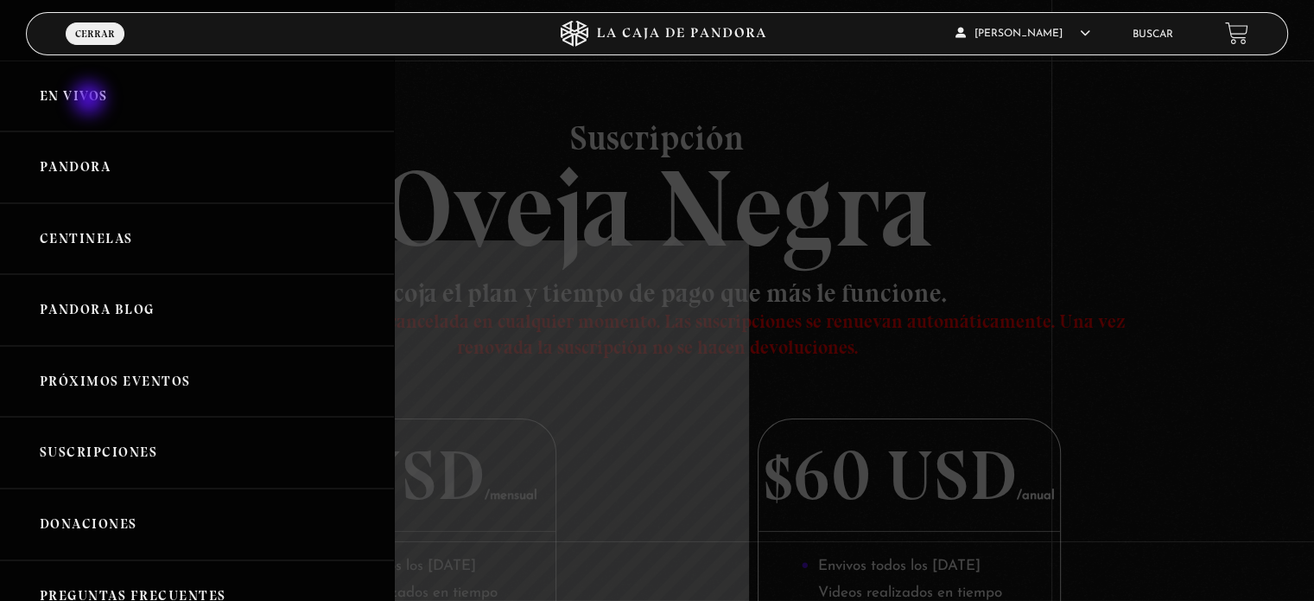
click at [91, 100] on link "En vivos" at bounding box center [197, 96] width 394 height 72
